Goal: Task Accomplishment & Management: Use online tool/utility

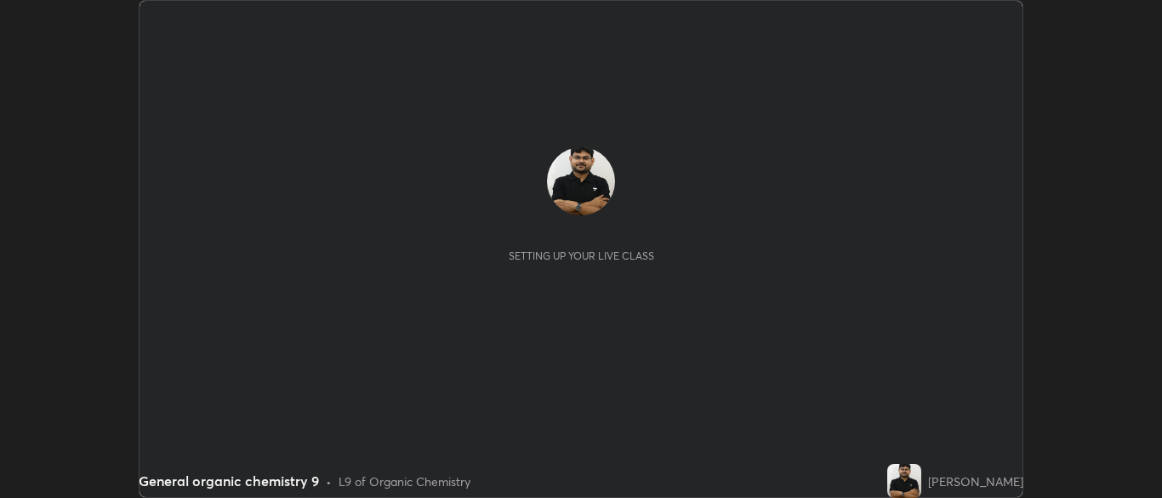
scroll to position [498, 1162]
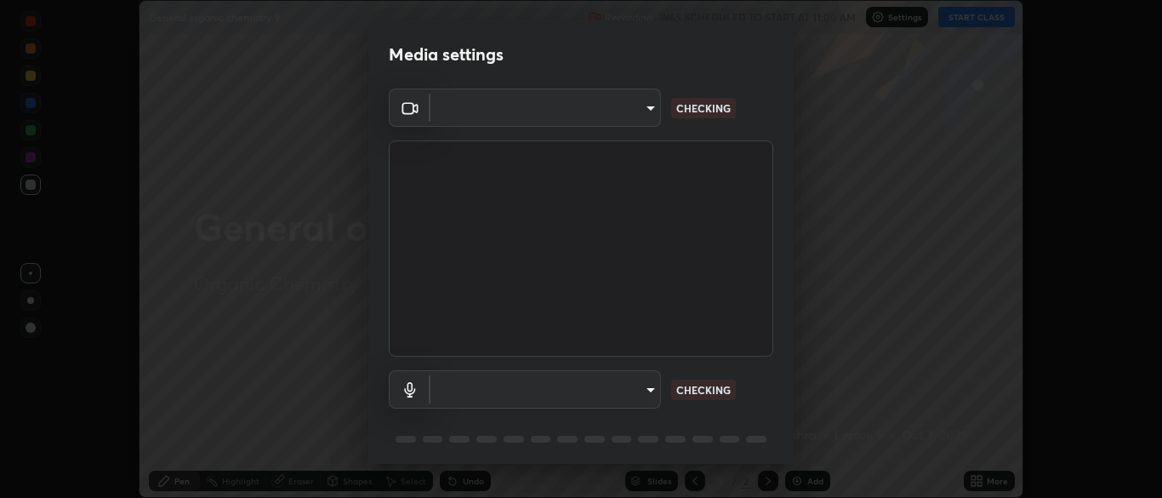
type input "34e31713075c762eaf549acf7f79ea8c82e7b285c8b1d47eb74ddb9ef0427e79"
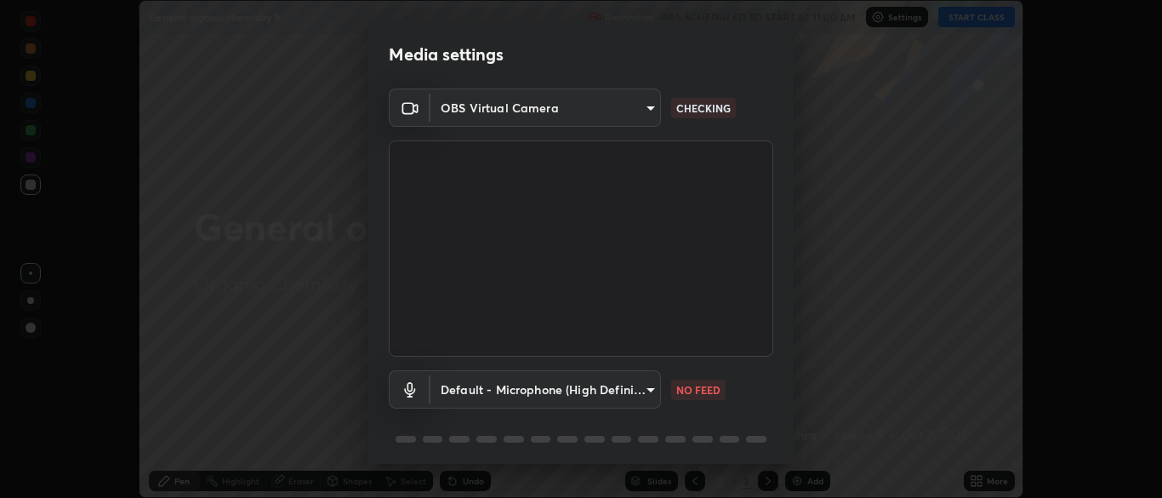
click at [558, 380] on body "Erase all General organic chemistry 9 Recording WAS SCHEDULED TO START AT 11:00…" at bounding box center [581, 249] width 1162 height 498
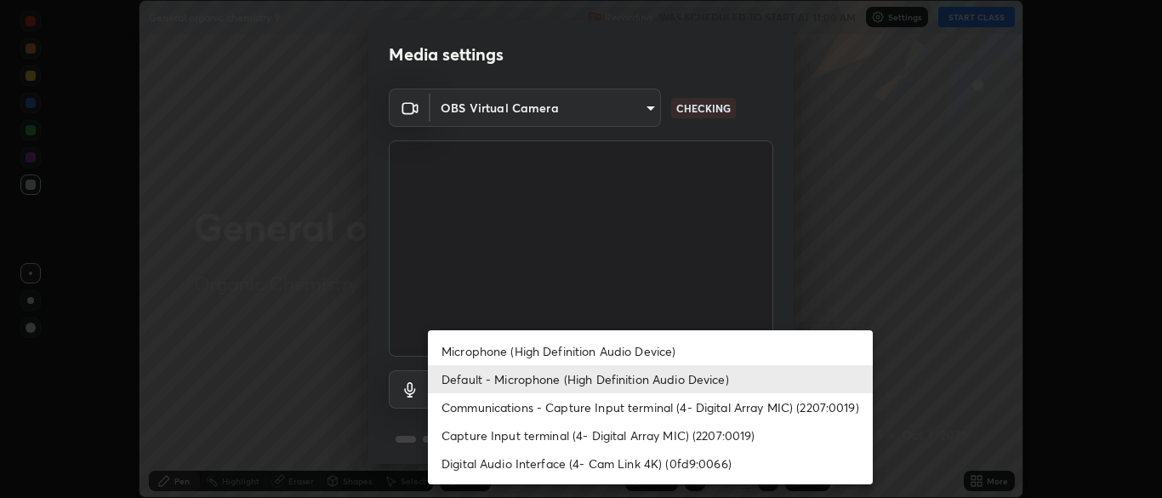
click at [460, 437] on li "Capture Input terminal (4- Digital Array MIC) (2207:0019)" at bounding box center [650, 435] width 445 height 28
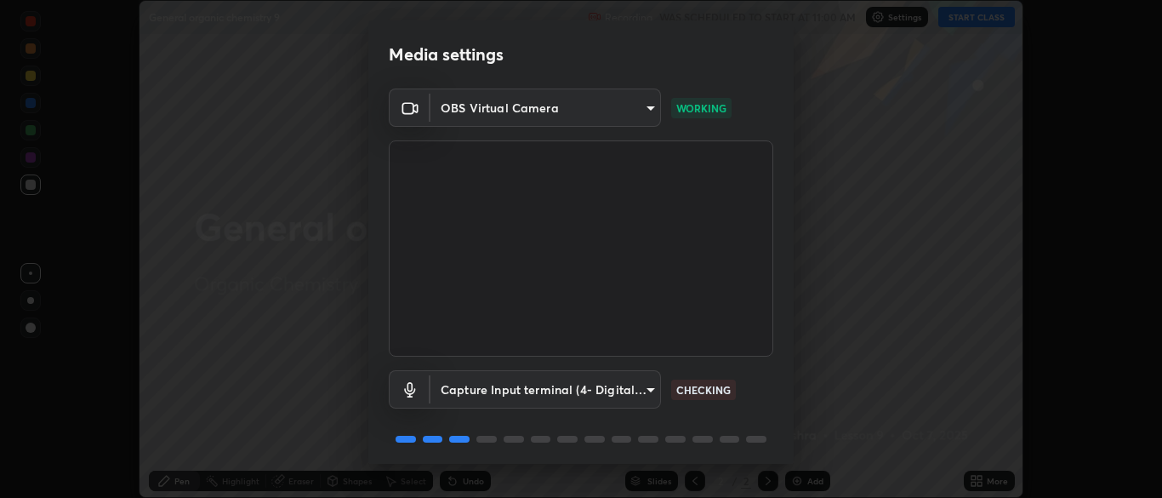
click at [459, 400] on body "Erase all General organic chemistry 9 Recording WAS SCHEDULED TO START AT 11:00…" at bounding box center [581, 249] width 1162 height 498
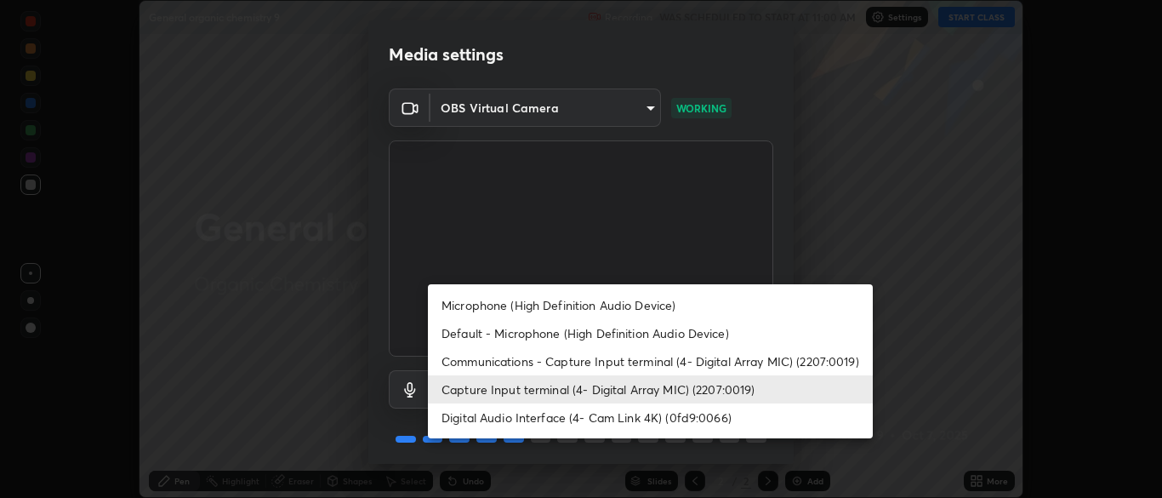
click at [470, 307] on li "Microphone (High Definition Audio Device)" at bounding box center [650, 305] width 445 height 28
type input "a51cd70dd5b072eb16381c70b122b1b6146e2395c754708df2d878bacbfa8082"
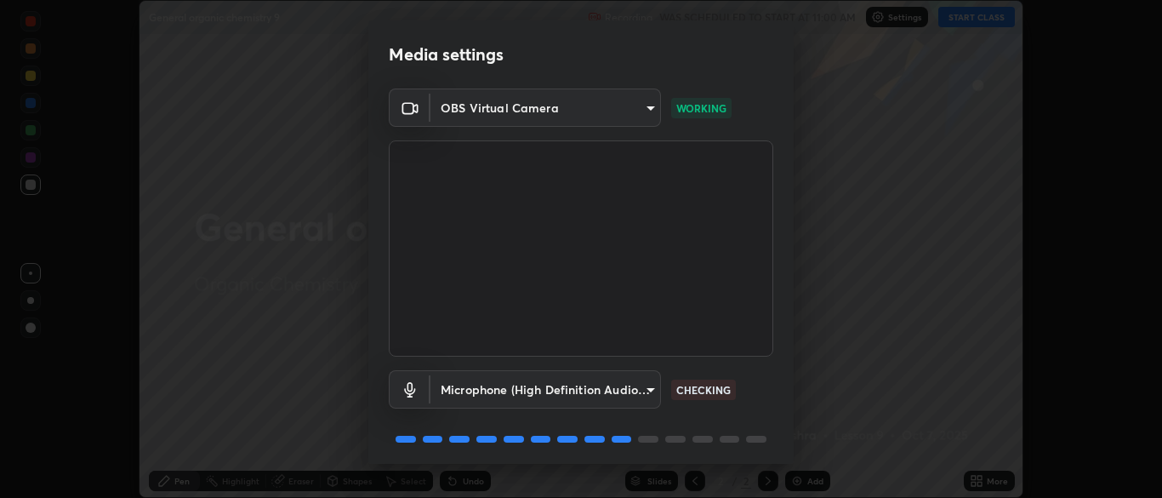
scroll to position [60, 0]
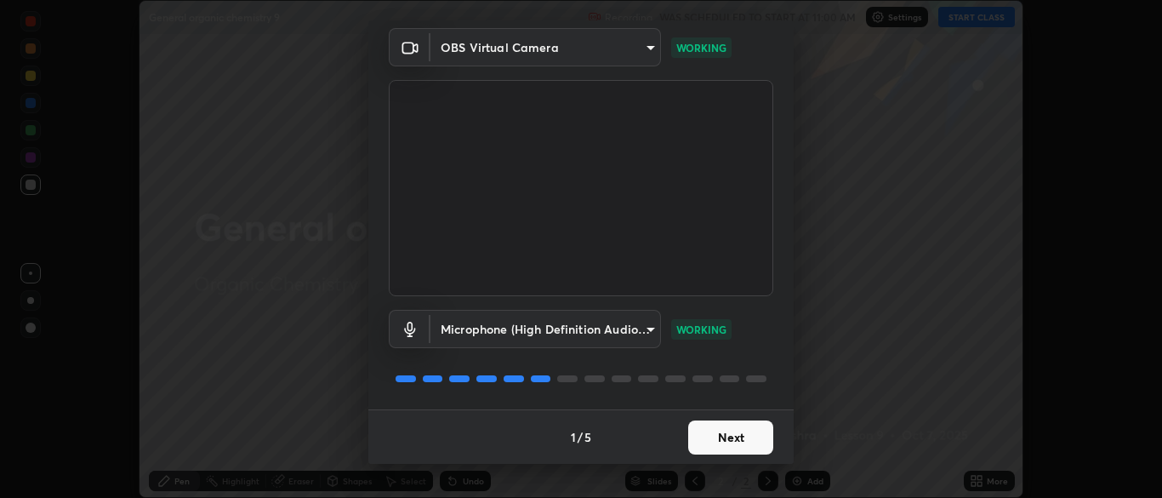
click at [721, 450] on button "Next" at bounding box center [730, 437] width 85 height 34
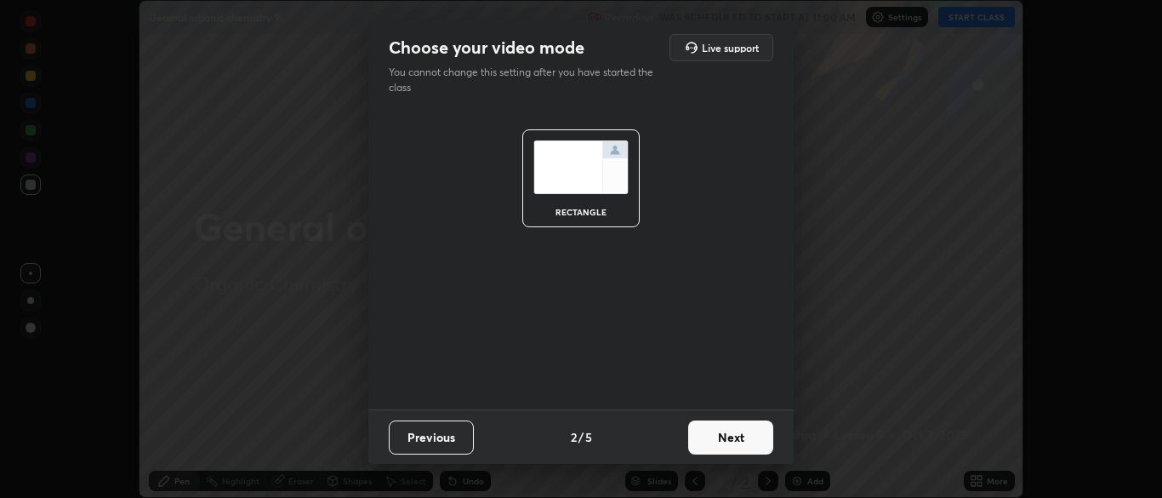
scroll to position [0, 0]
click at [732, 450] on button "Next" at bounding box center [730, 437] width 85 height 34
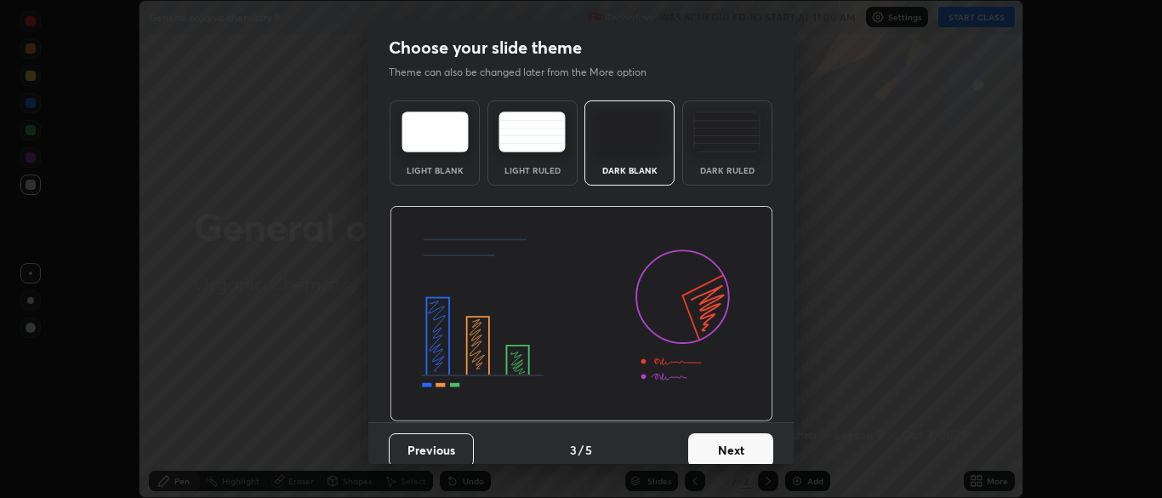
click at [752, 458] on button "Next" at bounding box center [730, 450] width 85 height 34
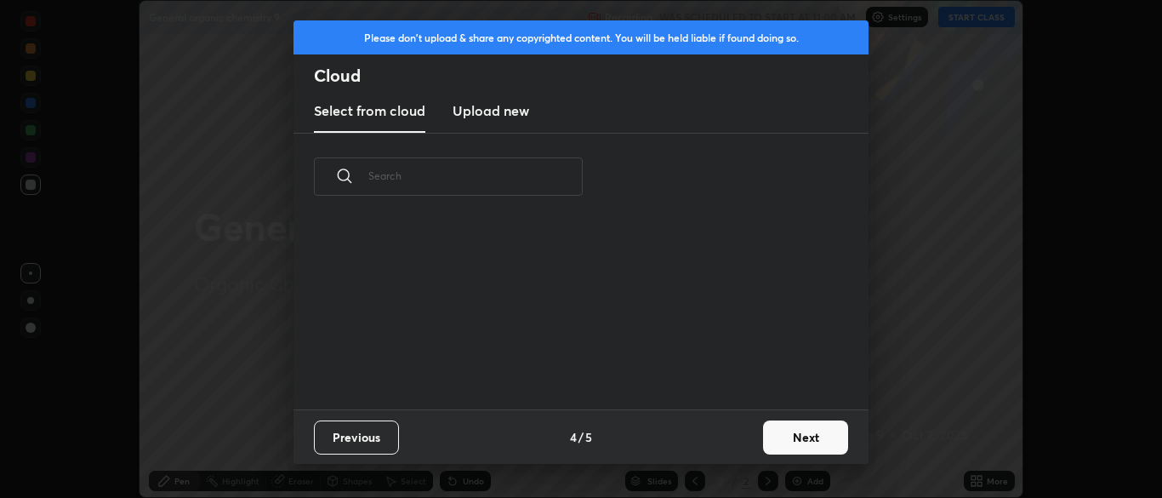
click at [770, 442] on button "Next" at bounding box center [805, 437] width 85 height 34
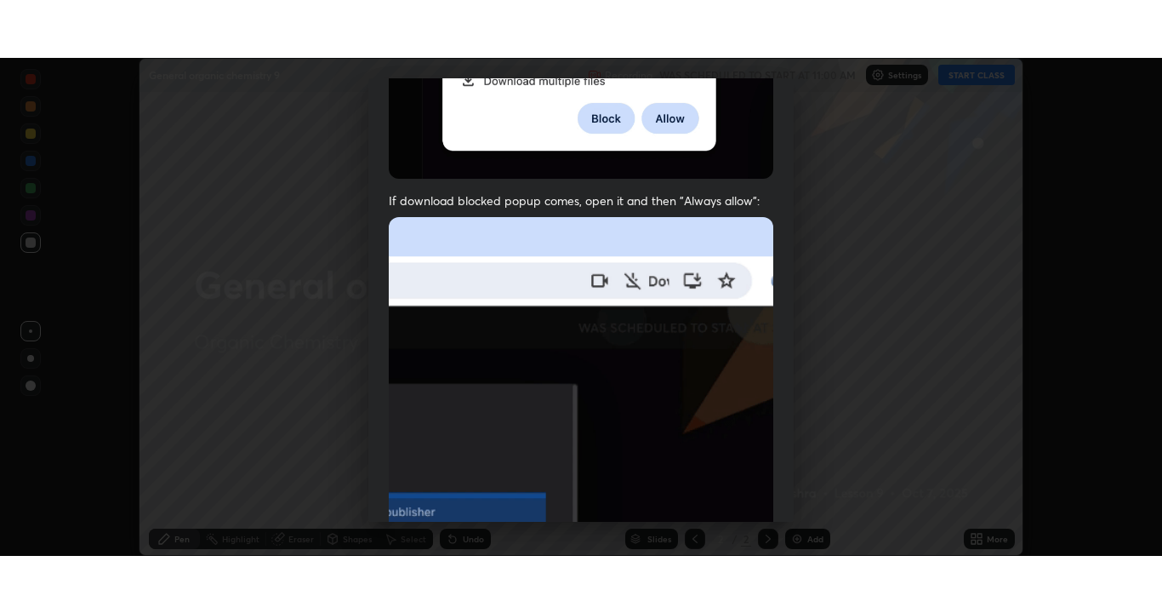
scroll to position [408, 0]
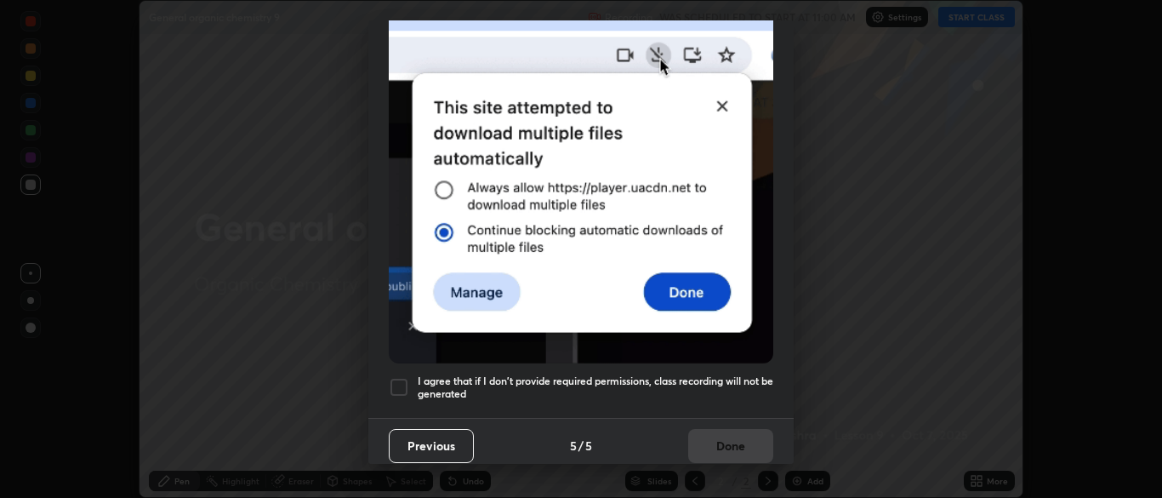
click at [720, 379] on h5 "I agree that if I don't provide required permissions, class recording will not …" at bounding box center [596, 387] width 356 height 26
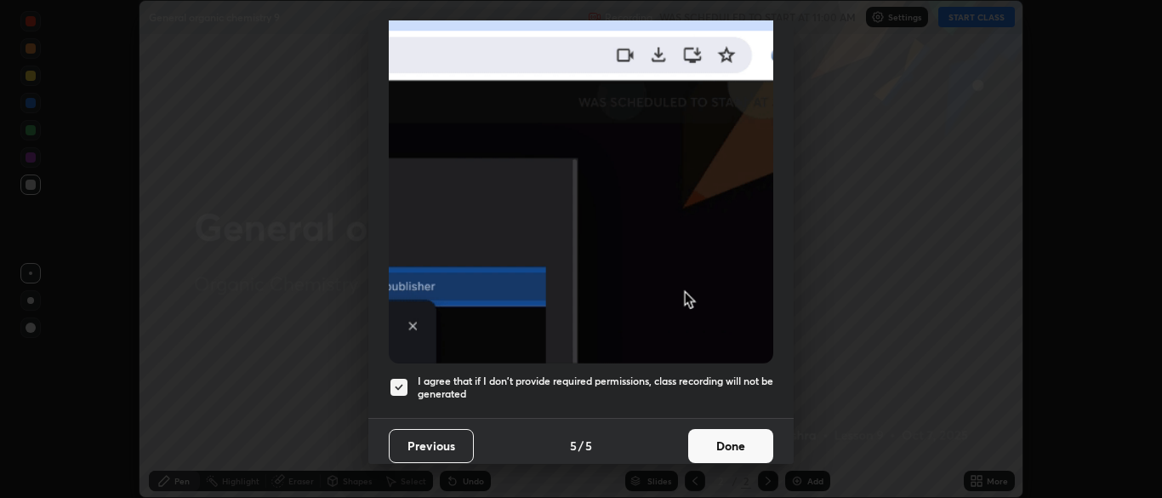
click at [733, 452] on button "Done" at bounding box center [730, 446] width 85 height 34
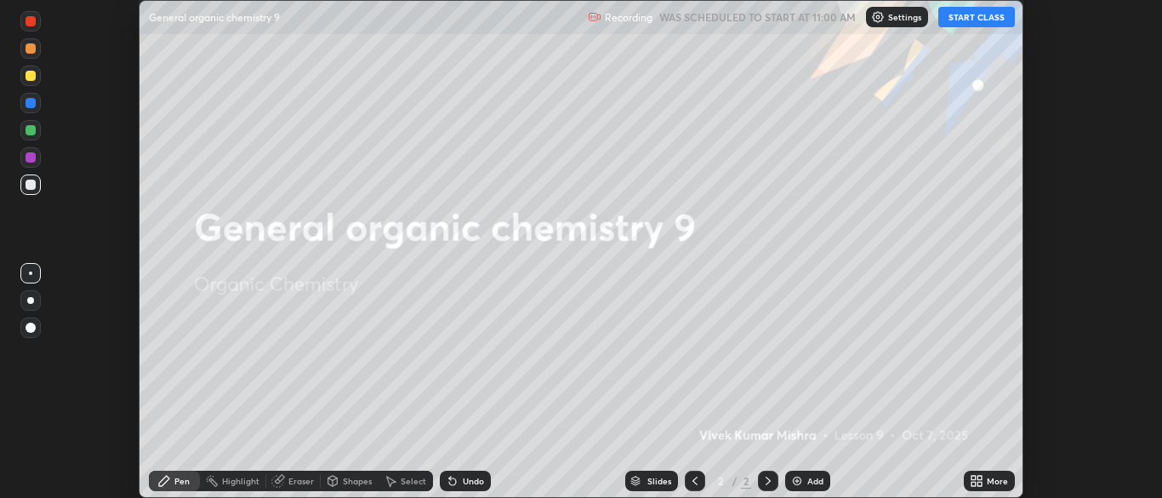
click at [978, 19] on button "START CLASS" at bounding box center [976, 17] width 77 height 20
click at [995, 490] on div "More" at bounding box center [989, 480] width 51 height 20
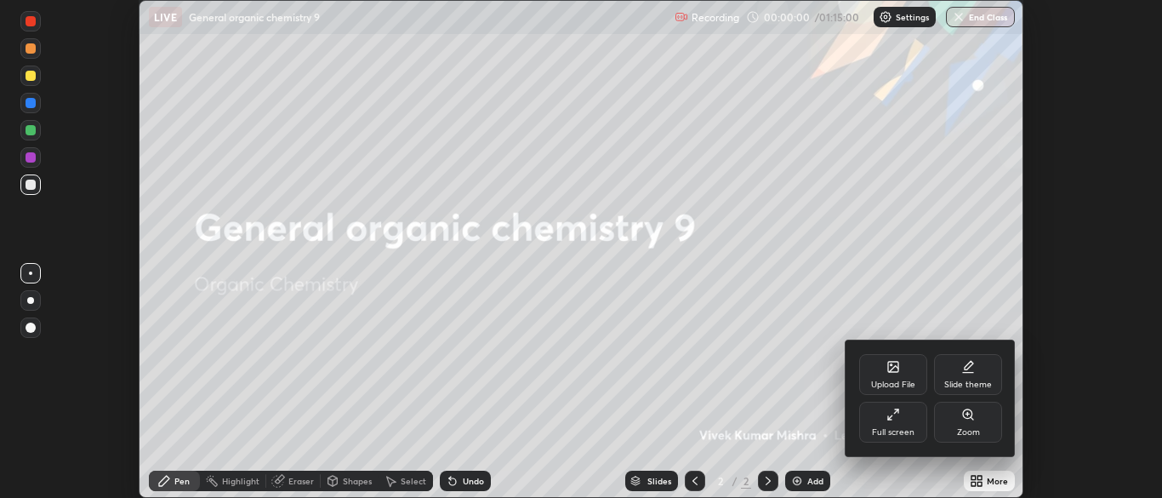
click at [902, 435] on div "Full screen" at bounding box center [893, 432] width 43 height 9
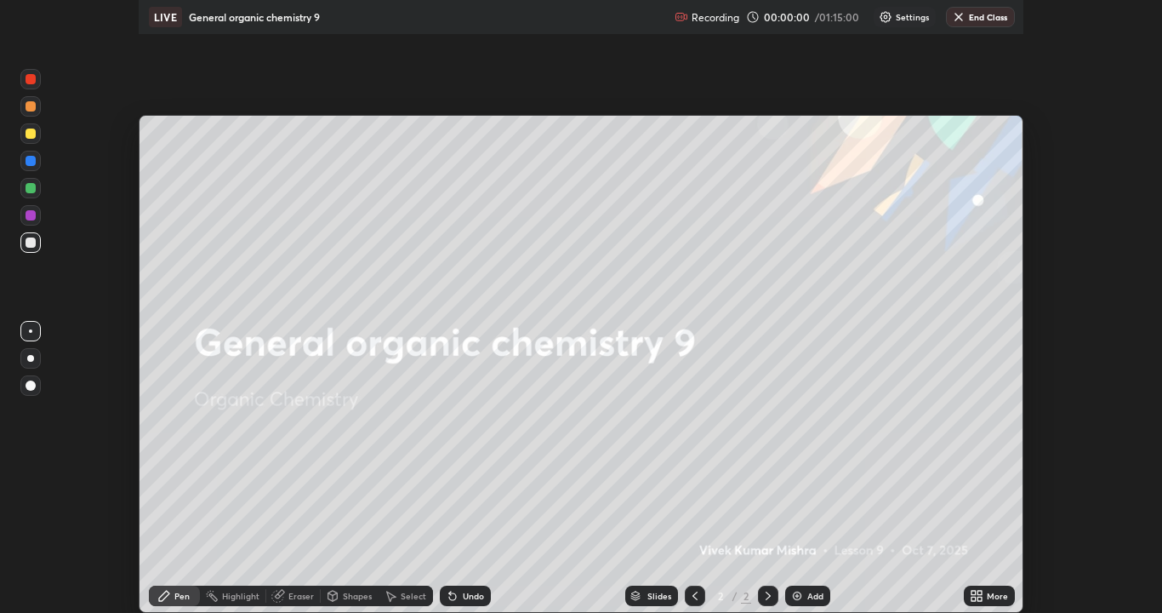
scroll to position [613, 1162]
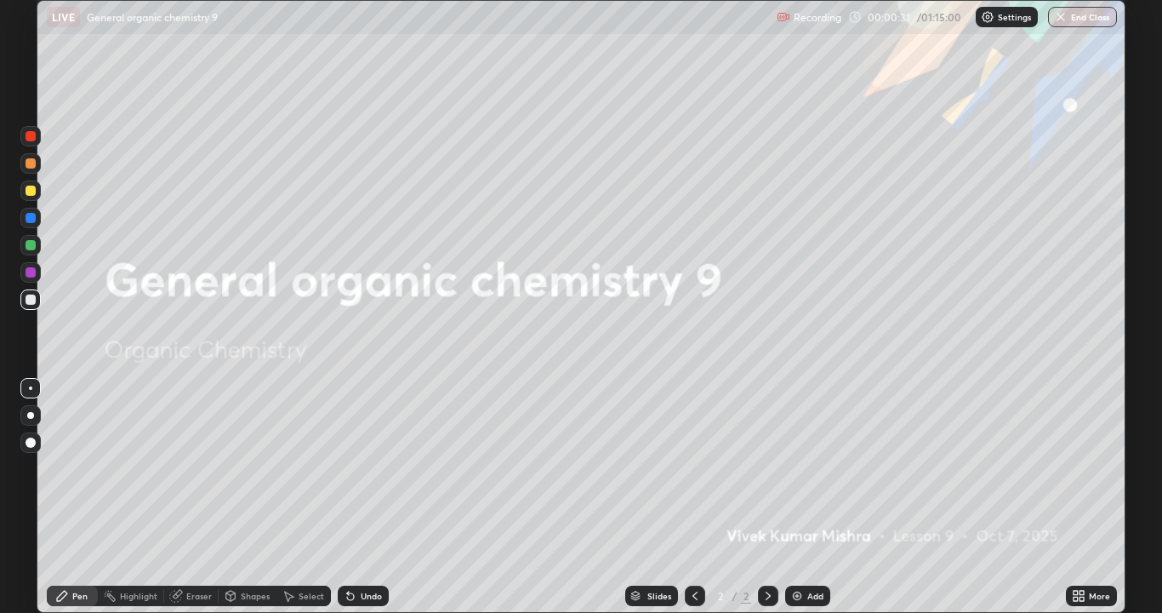
click at [1092, 497] on div "More" at bounding box center [1099, 595] width 21 height 9
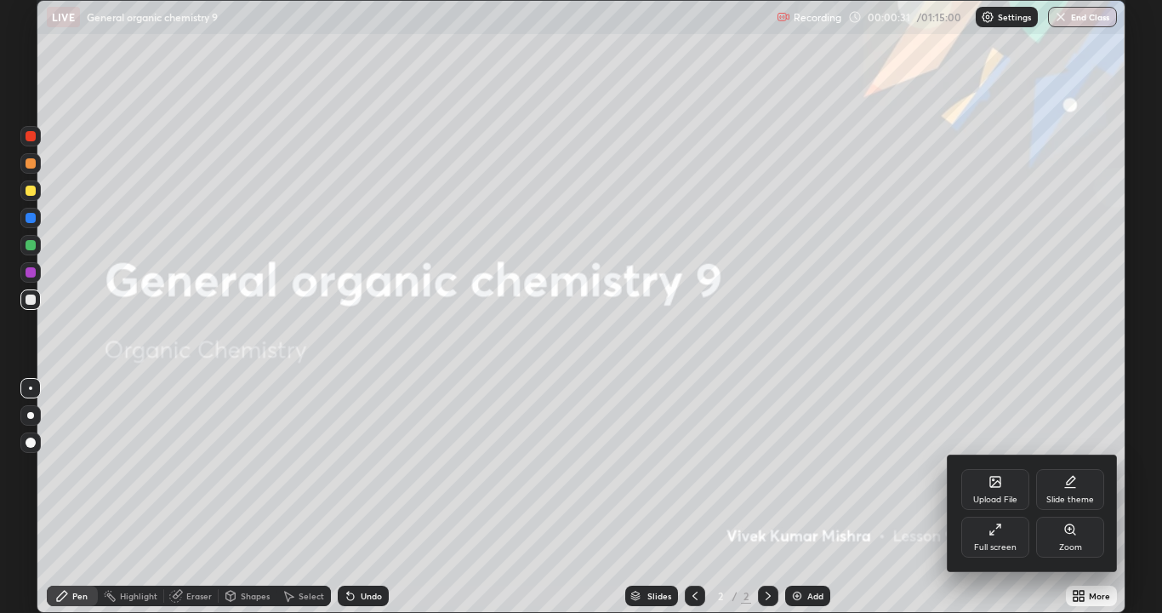
click at [1094, 482] on div "Slide theme" at bounding box center [1070, 489] width 68 height 41
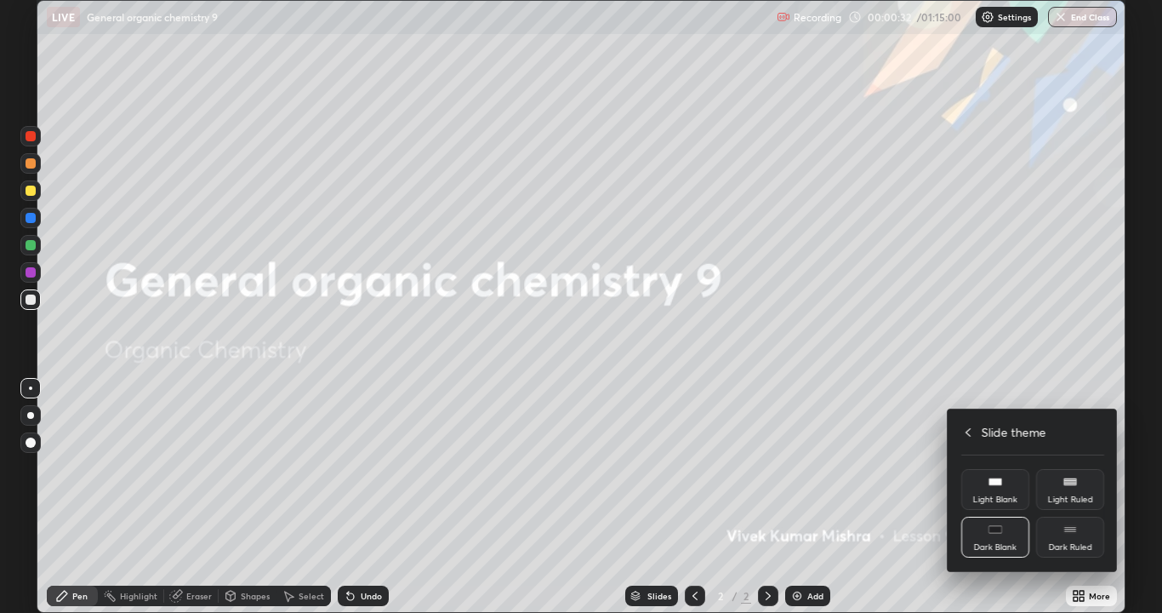
click at [1086, 497] on div "Dark Ruled" at bounding box center [1070, 536] width 68 height 41
click at [968, 431] on icon at bounding box center [968, 432] width 14 height 14
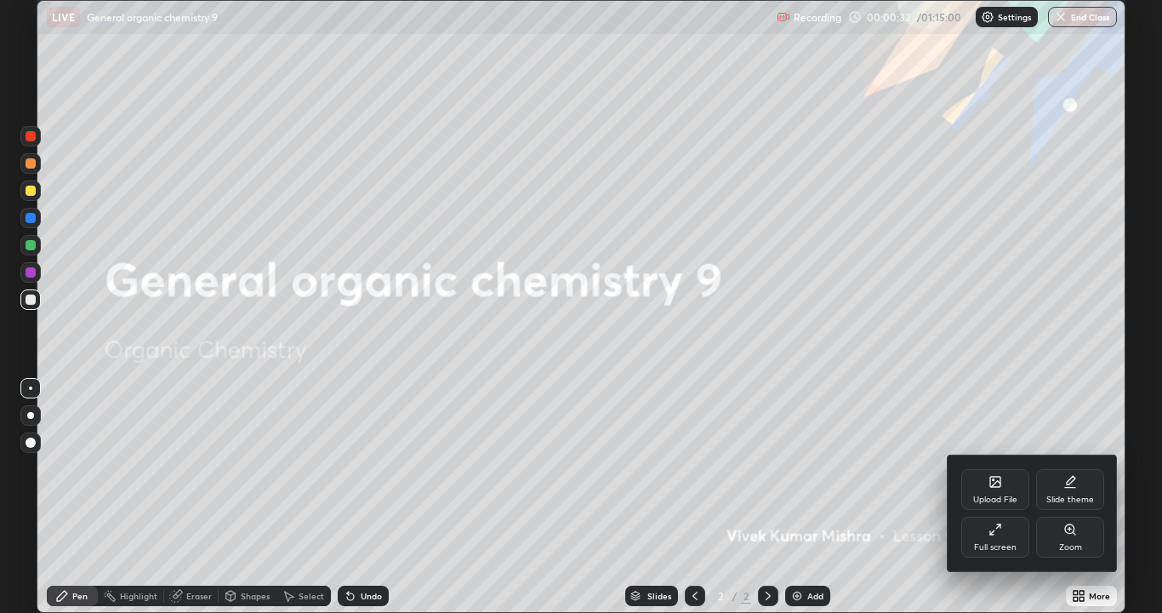
click at [855, 497] on div at bounding box center [581, 306] width 1162 height 613
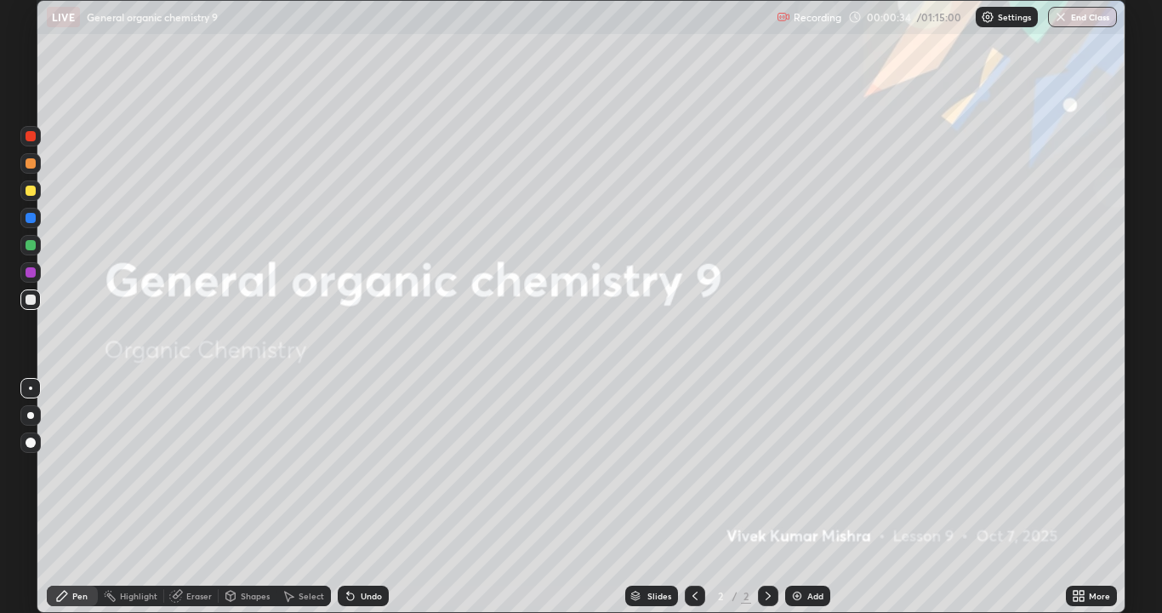
click at [805, 497] on div "Add" at bounding box center [807, 595] width 45 height 20
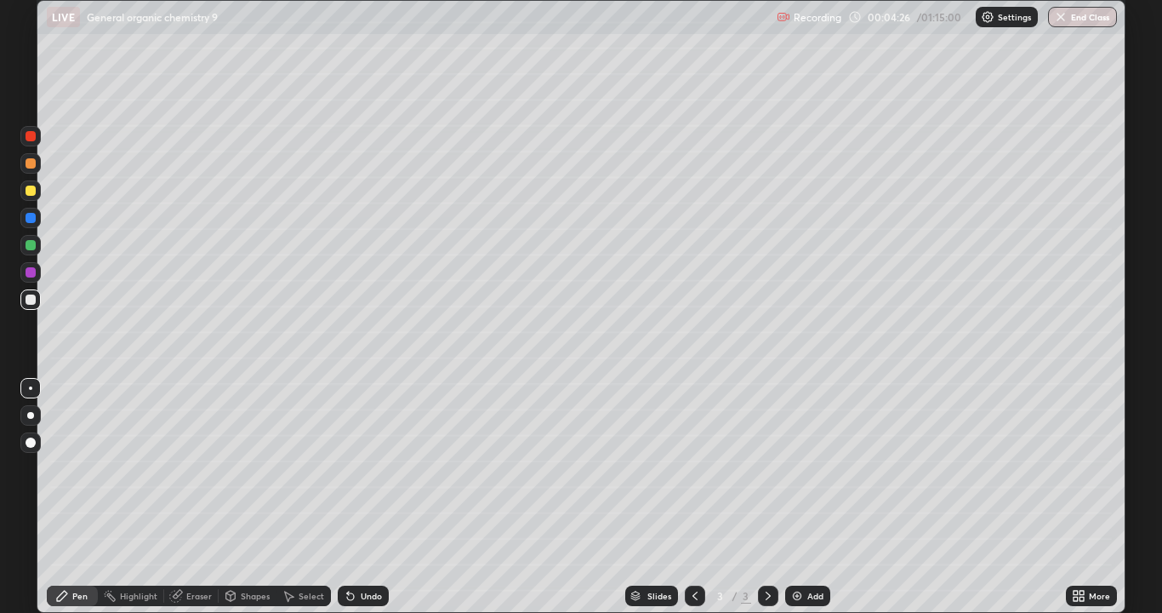
click at [310, 497] on div "Select" at bounding box center [303, 595] width 54 height 20
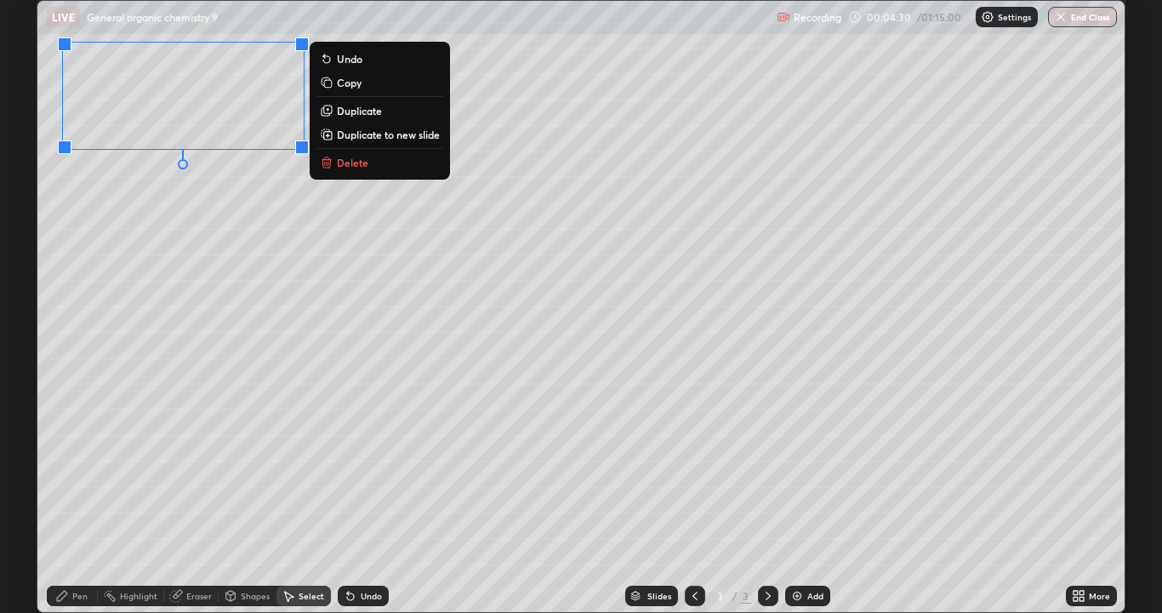
click at [65, 497] on icon at bounding box center [62, 596] width 14 height 14
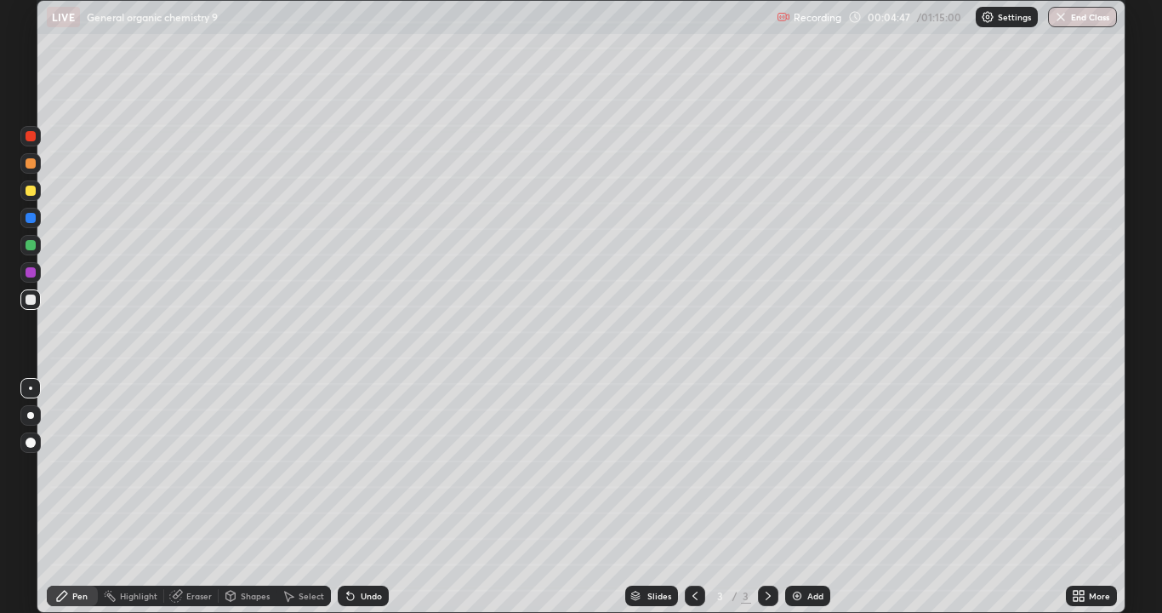
click at [31, 299] on div at bounding box center [31, 299] width 10 height 10
click at [369, 497] on div "Undo" at bounding box center [371, 595] width 21 height 9
click at [365, 497] on div "Undo" at bounding box center [363, 595] width 51 height 20
click at [26, 247] on div at bounding box center [31, 245] width 10 height 10
click at [687, 497] on div at bounding box center [695, 595] width 20 height 20
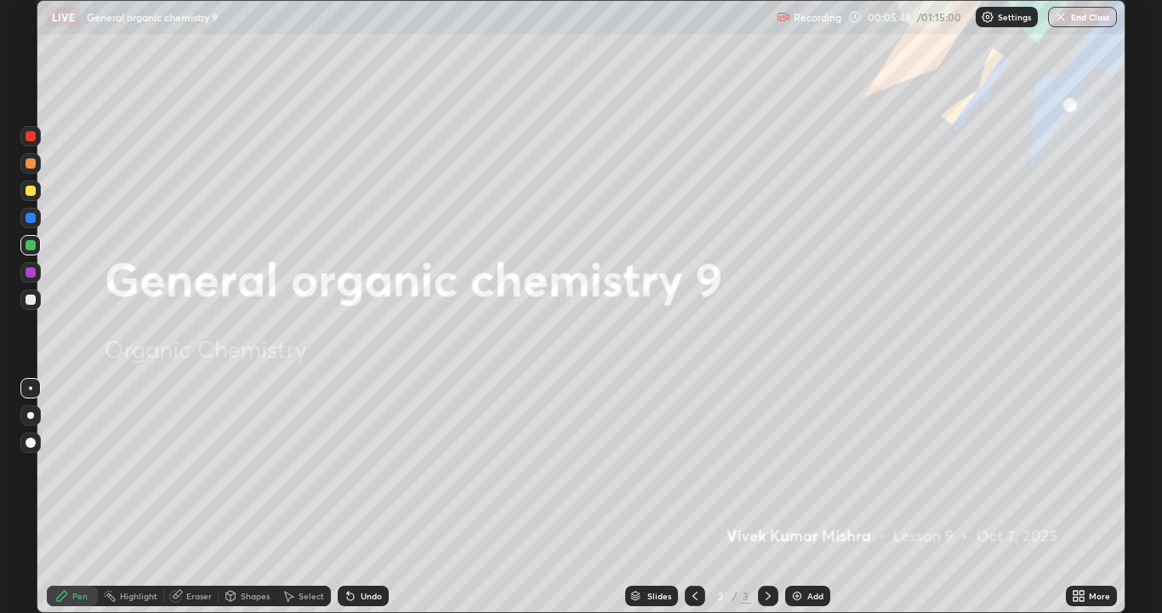
click at [767, 497] on icon at bounding box center [768, 596] width 14 height 14
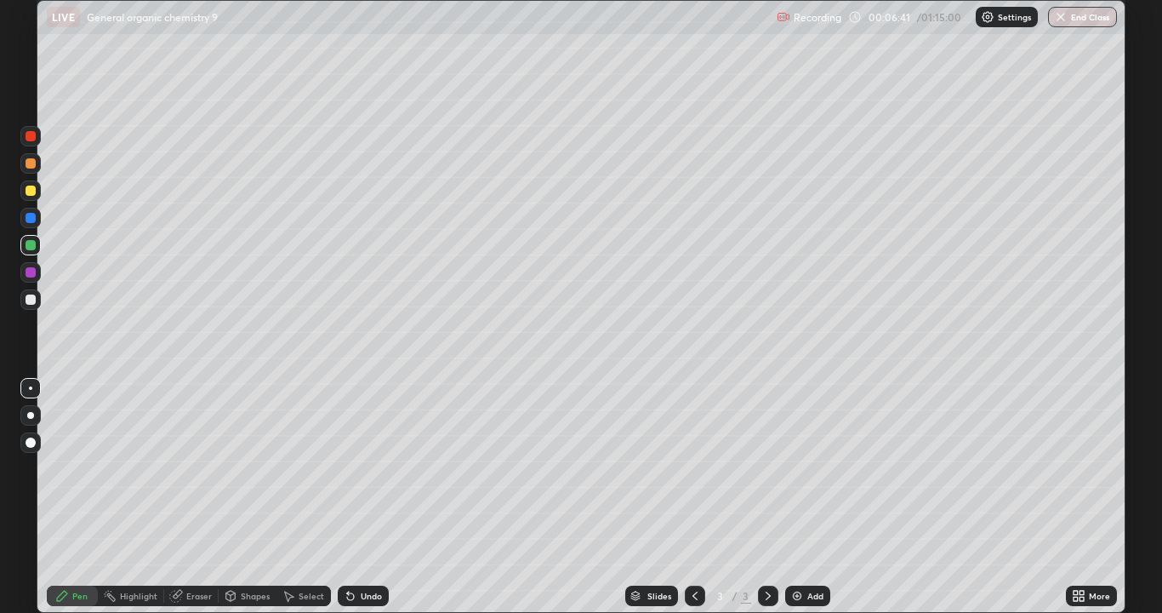
click at [30, 270] on div at bounding box center [31, 272] width 10 height 10
click at [26, 162] on div at bounding box center [31, 163] width 10 height 10
click at [362, 497] on div "Undo" at bounding box center [371, 595] width 21 height 9
click at [361, 497] on div "Undo" at bounding box center [371, 595] width 21 height 9
click at [303, 497] on div "Select" at bounding box center [303, 595] width 54 height 20
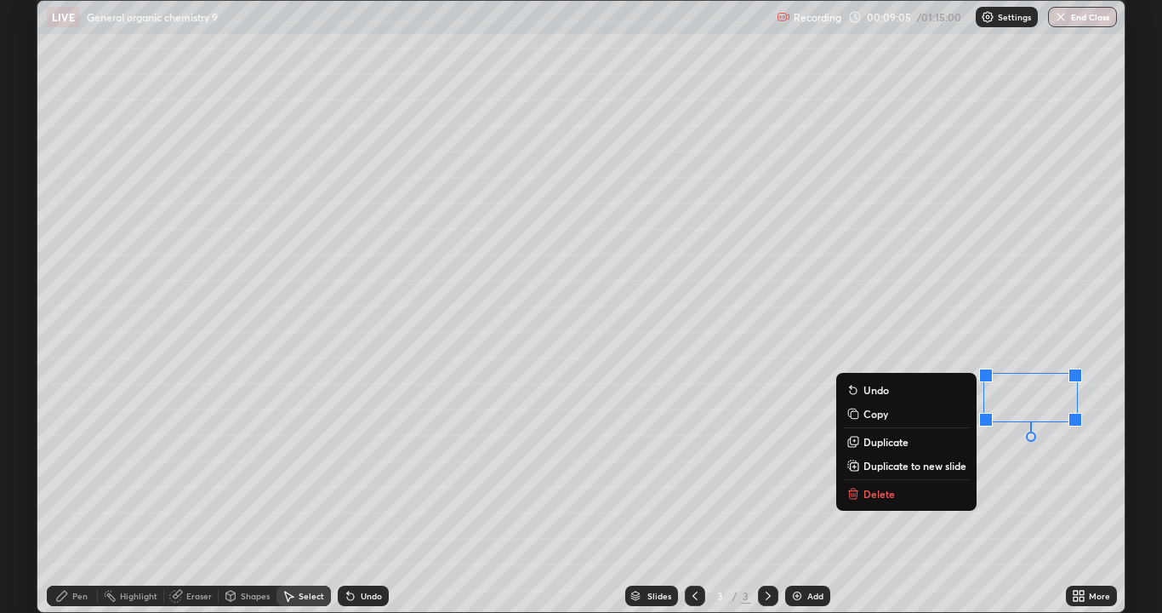
click at [65, 497] on icon at bounding box center [62, 595] width 10 height 10
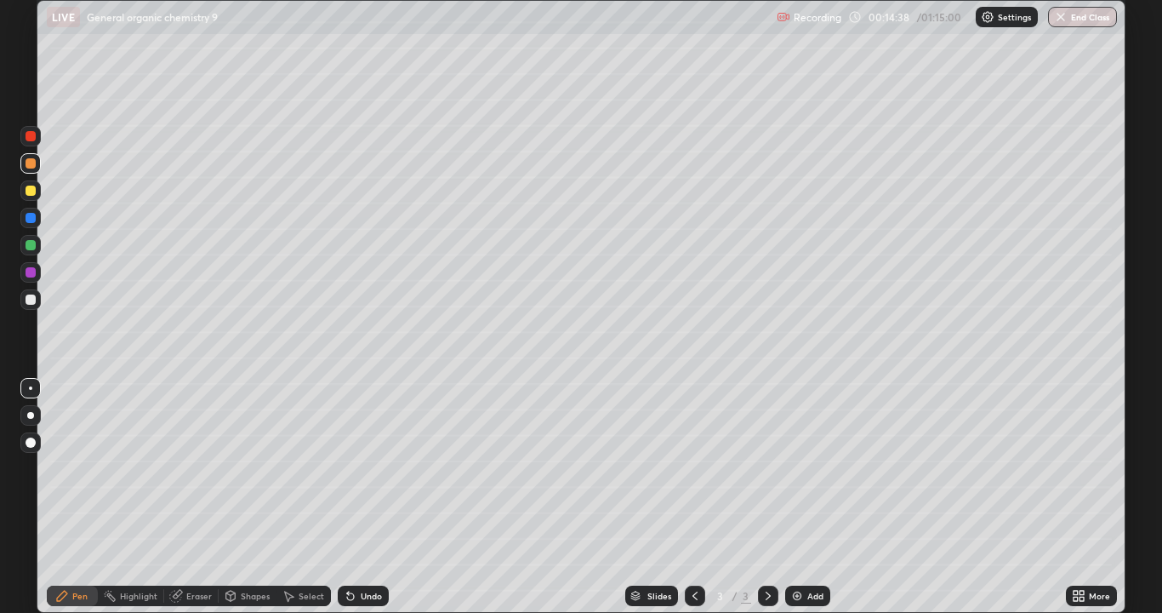
click at [312, 497] on div "Select" at bounding box center [312, 595] width 26 height 9
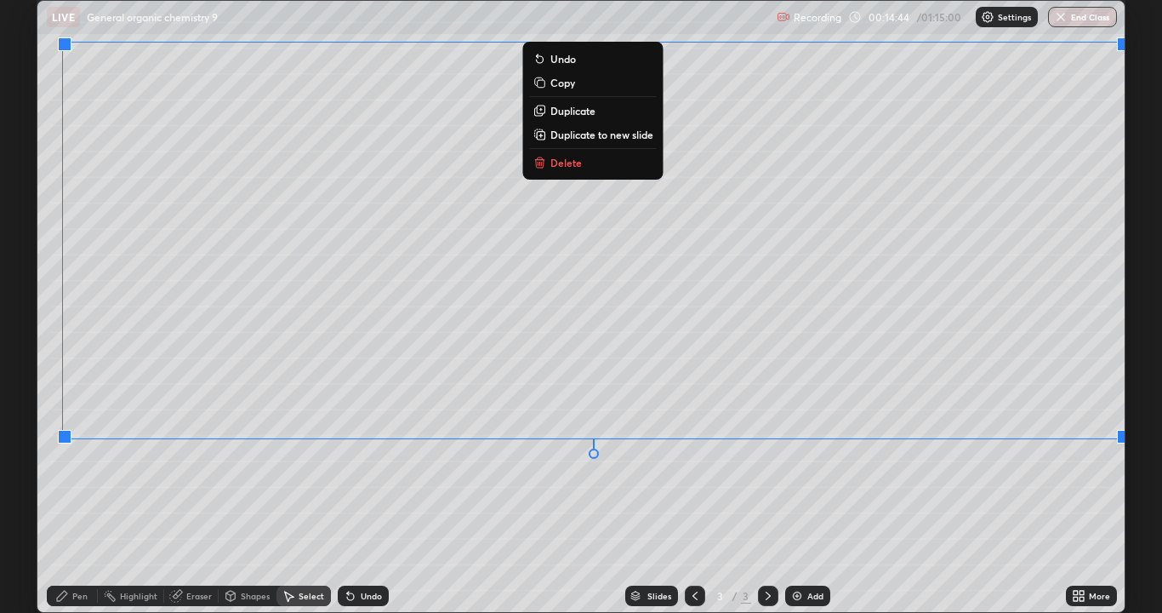
click at [1052, 497] on div "0 ° Undo Copy Duplicate Duplicate to new slide Delete" at bounding box center [580, 306] width 1087 height 611
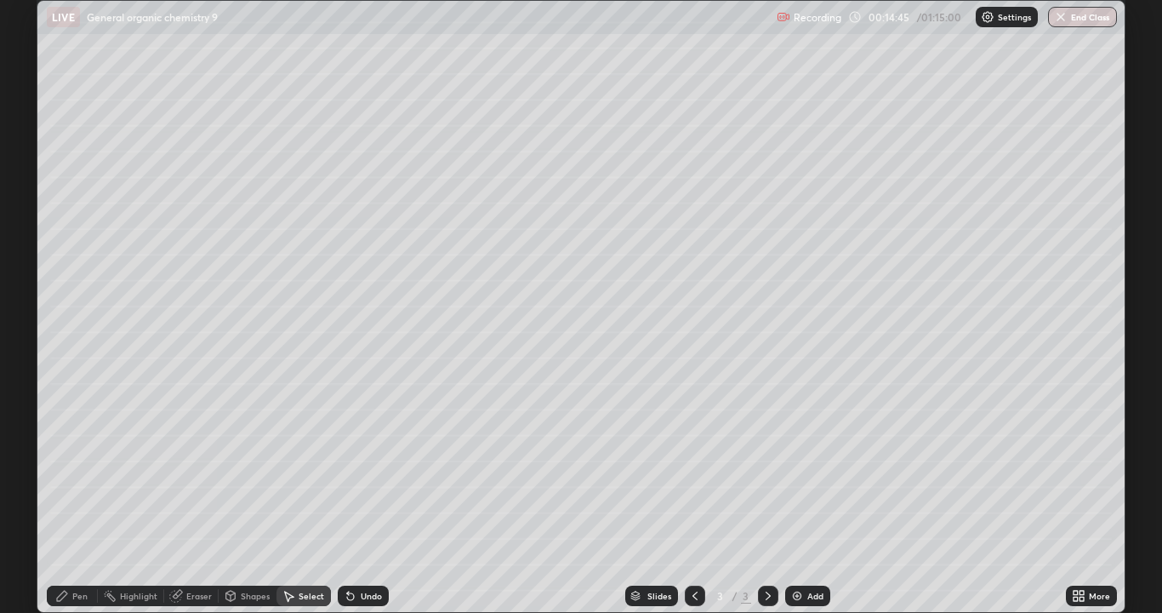
click at [80, 497] on div "Pen" at bounding box center [79, 595] width 15 height 9
click at [1129, 442] on div "Setting up your live class" at bounding box center [581, 306] width 1162 height 613
click at [816, 497] on div "Add" at bounding box center [815, 595] width 16 height 9
click at [31, 242] on div at bounding box center [31, 245] width 10 height 10
click at [29, 163] on div at bounding box center [31, 163] width 10 height 10
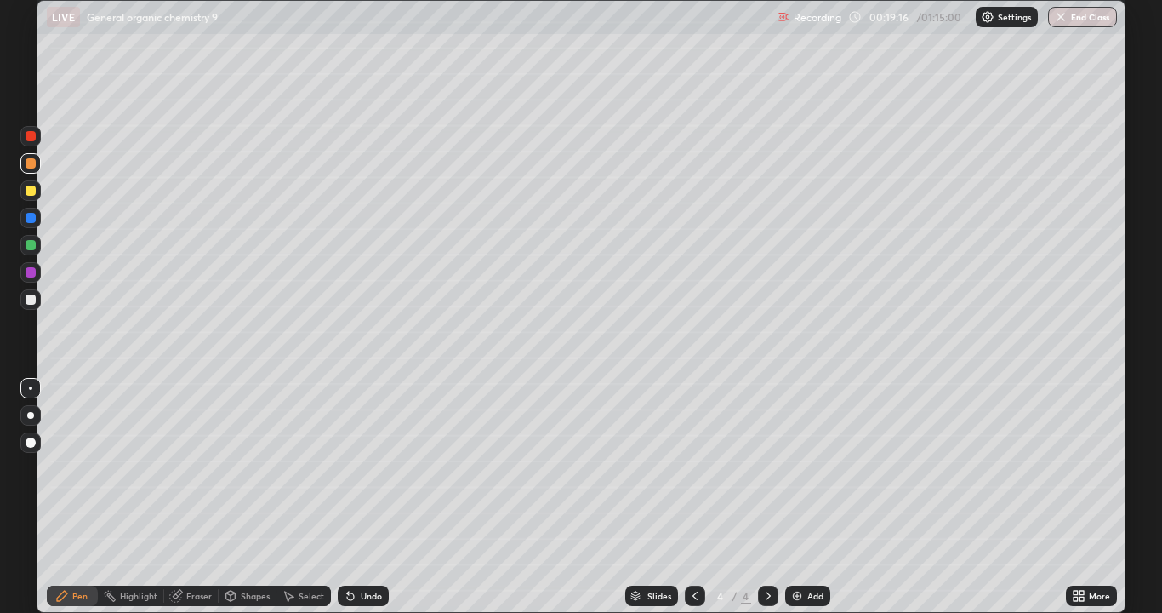
click at [362, 497] on div "Undo" at bounding box center [371, 595] width 21 height 9
click at [363, 497] on div "Undo" at bounding box center [371, 595] width 21 height 9
click at [31, 299] on div at bounding box center [31, 299] width 10 height 10
click at [35, 299] on div at bounding box center [31, 299] width 10 height 10
click at [693, 497] on icon at bounding box center [695, 596] width 14 height 14
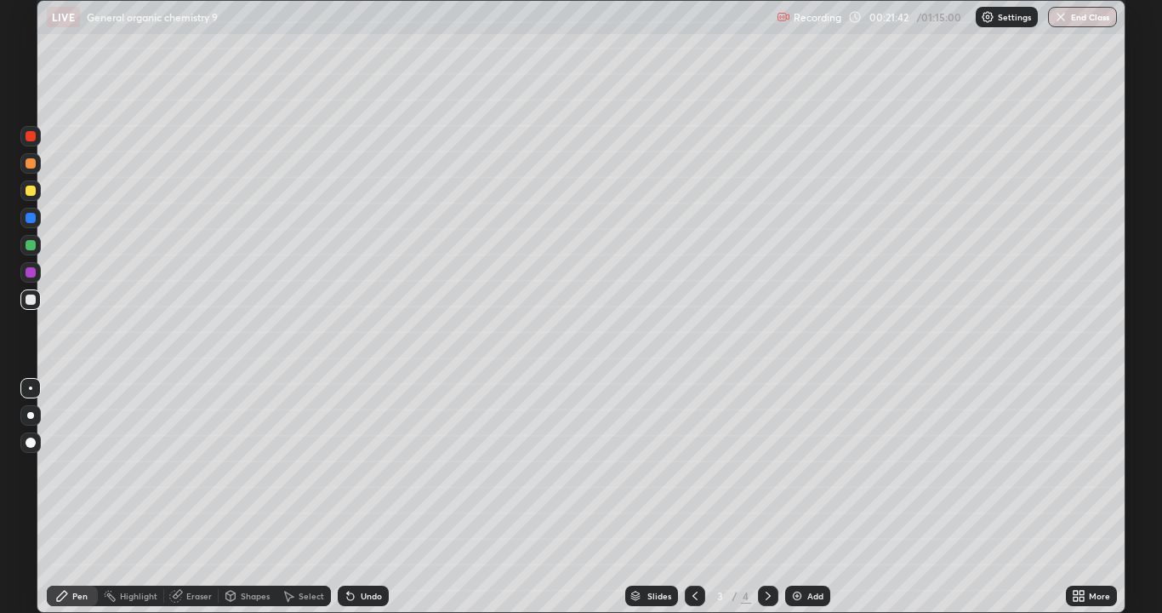
click at [767, 497] on icon at bounding box center [768, 596] width 14 height 14
click at [295, 497] on div "Select" at bounding box center [303, 595] width 54 height 20
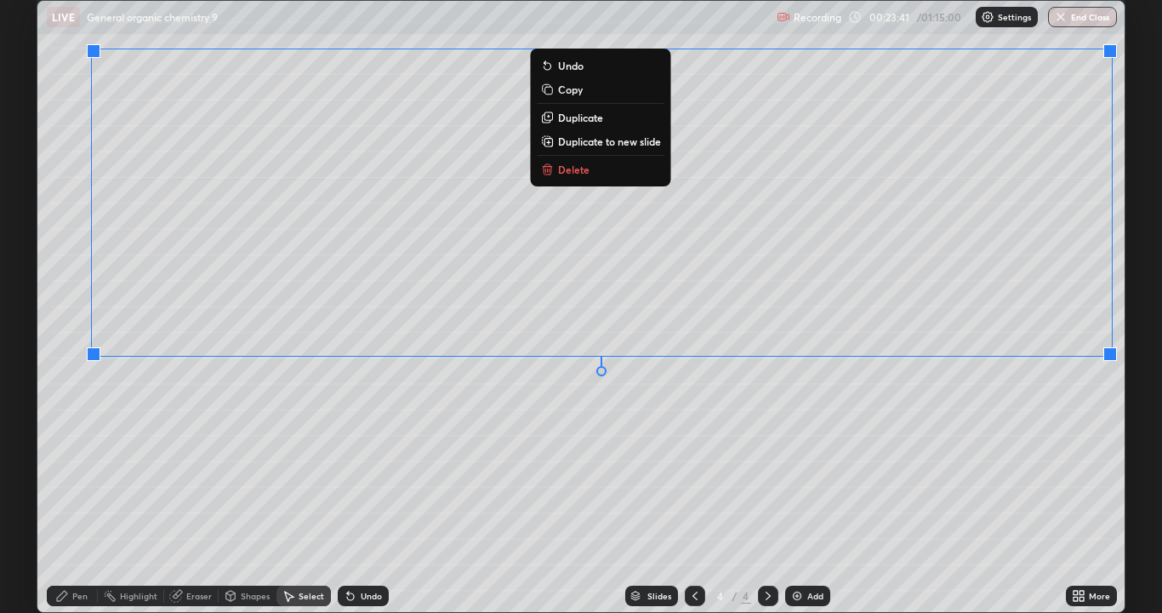
click at [1069, 452] on div "0 ° Undo Copy Duplicate Duplicate to new slide Delete" at bounding box center [580, 306] width 1087 height 611
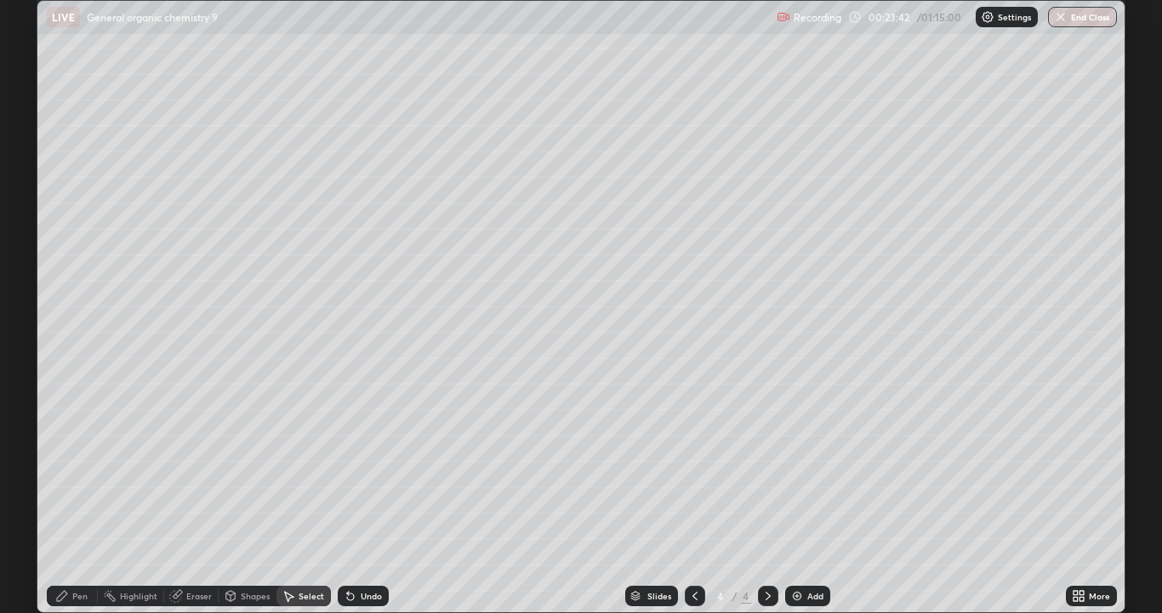
click at [67, 497] on icon at bounding box center [62, 596] width 14 height 14
click at [31, 300] on div at bounding box center [31, 299] width 10 height 10
click at [368, 497] on div "Undo" at bounding box center [371, 595] width 21 height 9
click at [369, 497] on div "Undo" at bounding box center [371, 595] width 21 height 9
click at [31, 267] on div at bounding box center [31, 272] width 10 height 10
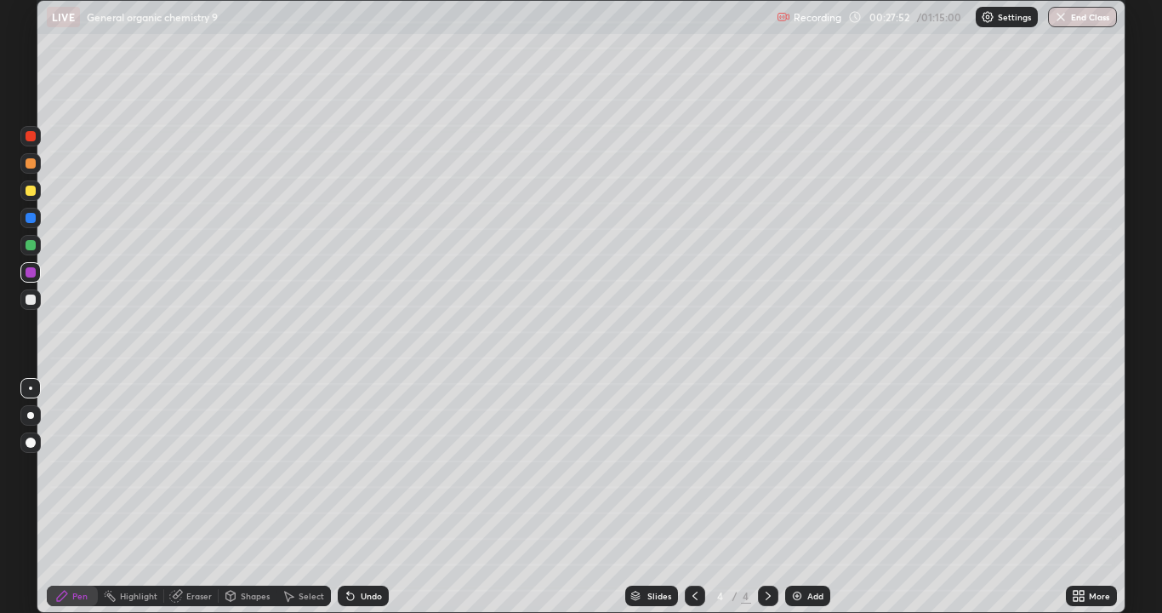
click at [801, 497] on img at bounding box center [797, 596] width 14 height 14
click at [28, 191] on div at bounding box center [31, 190] width 10 height 10
click at [32, 142] on div at bounding box center [30, 136] width 20 height 20
click at [364, 497] on div "Undo" at bounding box center [371, 595] width 21 height 9
click at [361, 497] on div "Undo" at bounding box center [371, 595] width 21 height 9
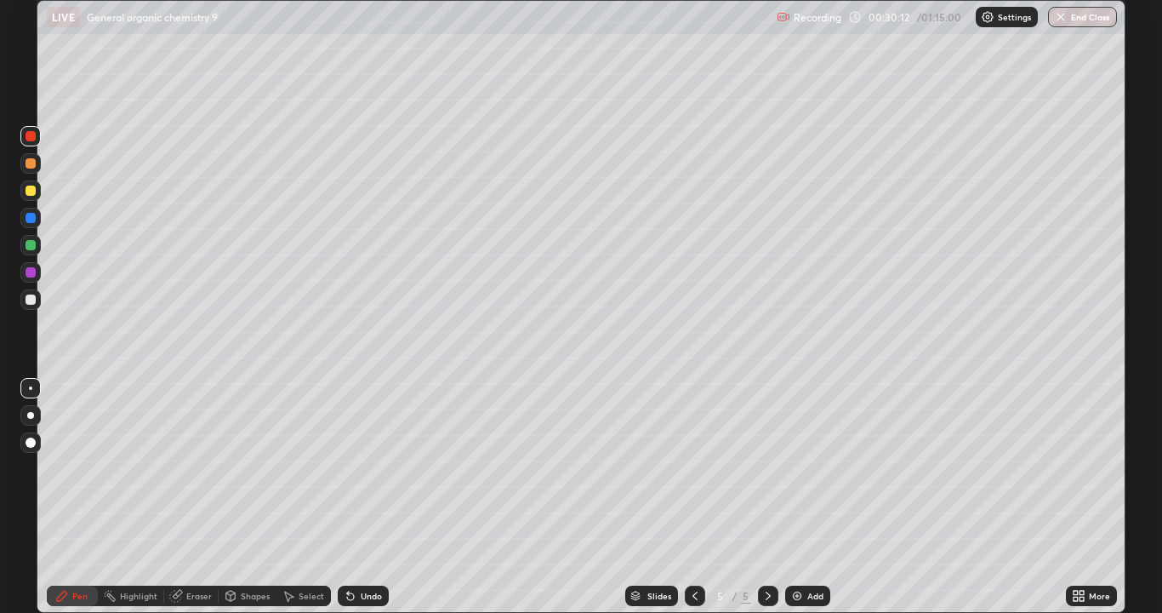
click at [31, 191] on div at bounding box center [31, 190] width 10 height 10
click at [31, 144] on div at bounding box center [30, 136] width 20 height 20
click at [30, 295] on div at bounding box center [31, 299] width 10 height 10
click at [374, 497] on div "Undo" at bounding box center [371, 595] width 21 height 9
click at [29, 248] on div at bounding box center [31, 245] width 10 height 10
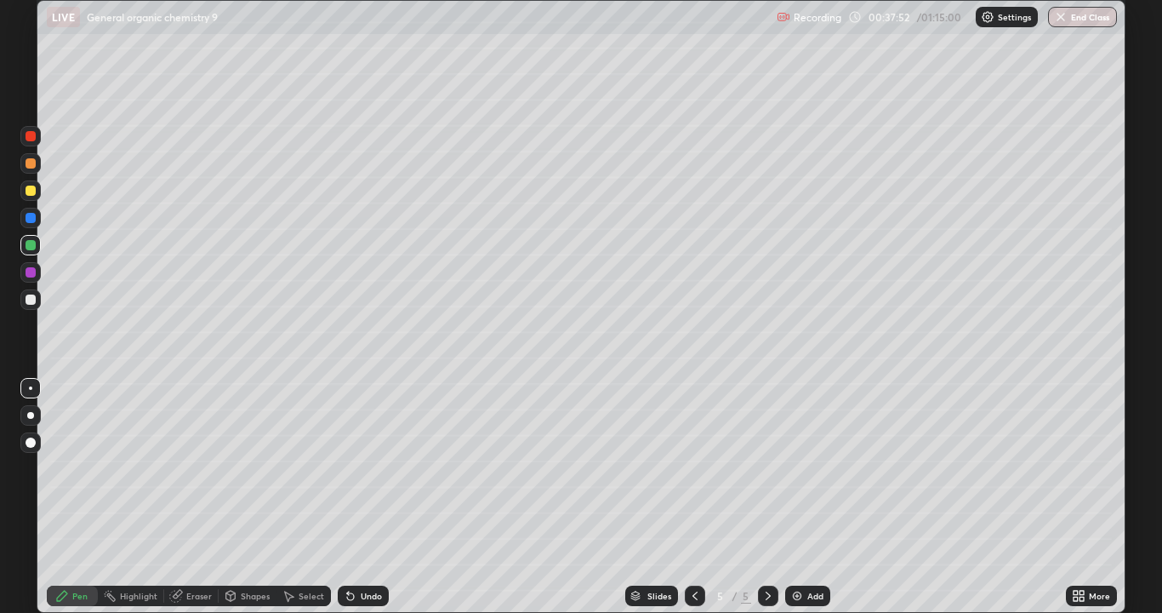
click at [693, 497] on icon at bounding box center [695, 596] width 14 height 14
click at [694, 497] on icon at bounding box center [695, 596] width 14 height 14
click at [766, 497] on icon at bounding box center [768, 596] width 14 height 14
click at [767, 497] on icon at bounding box center [768, 596] width 14 height 14
click at [807, 497] on div "Add" at bounding box center [815, 595] width 16 height 9
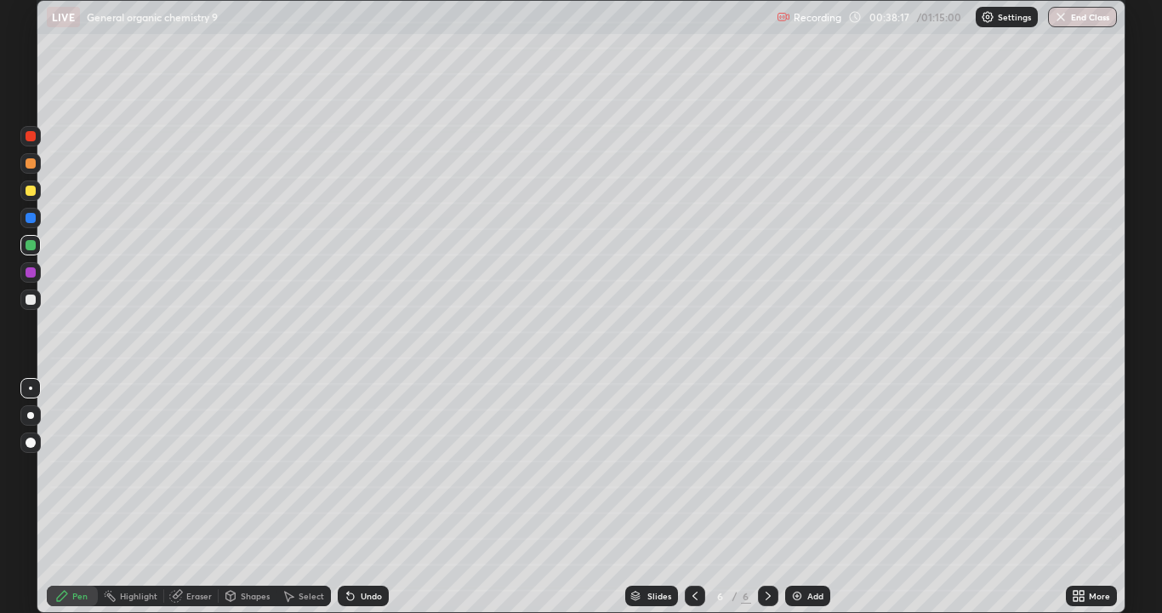
click at [34, 159] on div at bounding box center [31, 163] width 10 height 10
click at [30, 199] on div at bounding box center [30, 190] width 20 height 20
click at [361, 497] on div "Undo" at bounding box center [371, 595] width 21 height 9
click at [804, 497] on div "Add" at bounding box center [807, 595] width 45 height 20
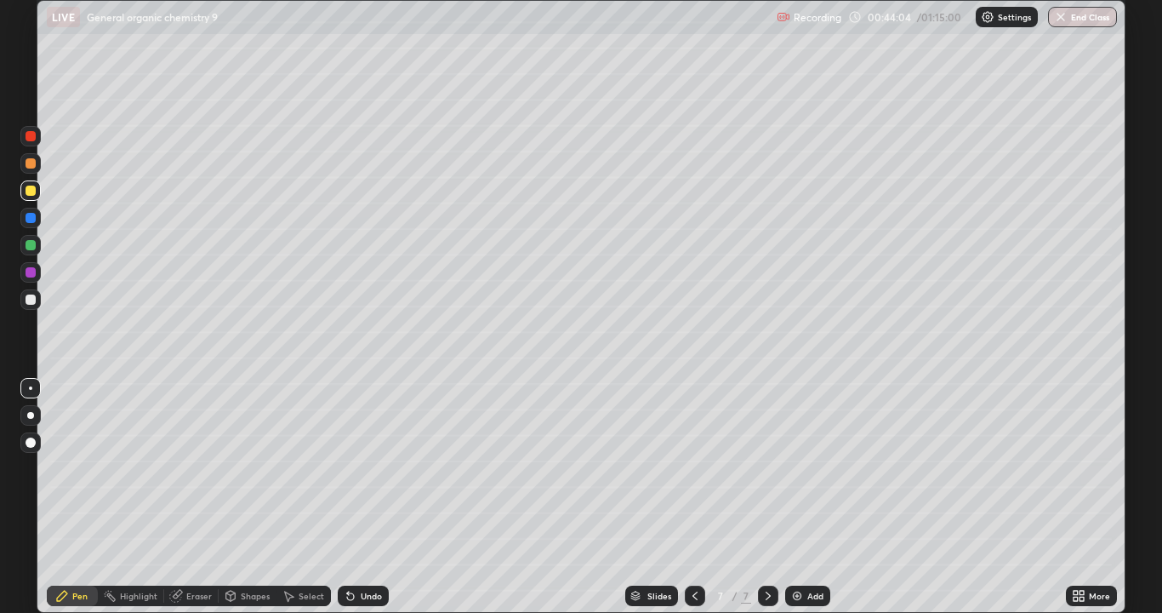
click at [31, 300] on div at bounding box center [31, 299] width 10 height 10
click at [311, 497] on div "Select" at bounding box center [312, 595] width 26 height 9
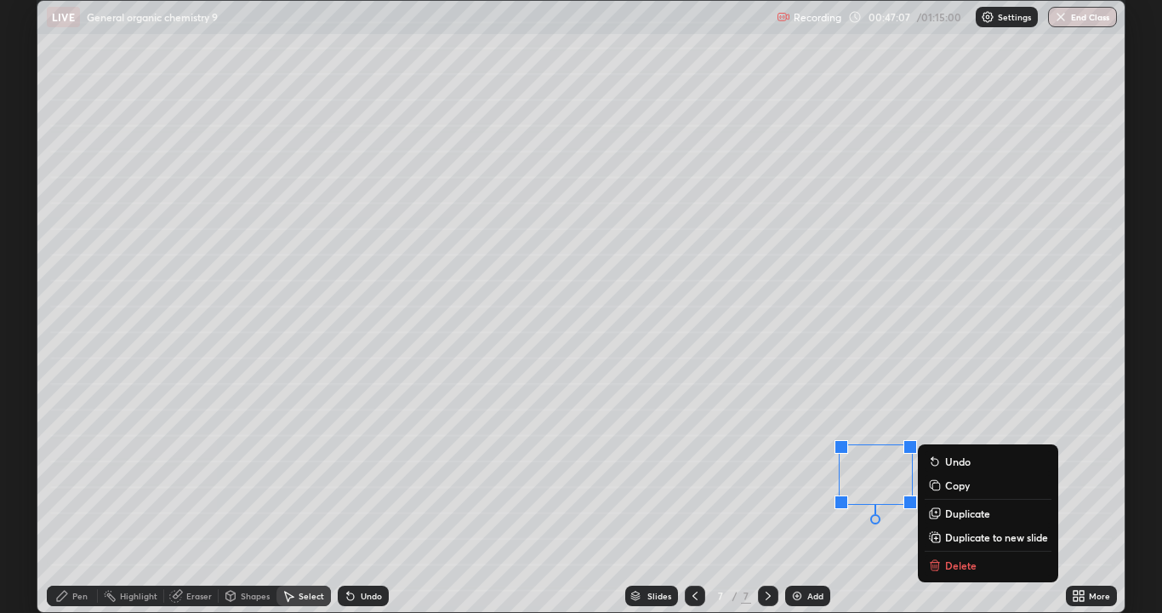
click at [955, 497] on p "Duplicate" at bounding box center [967, 513] width 45 height 14
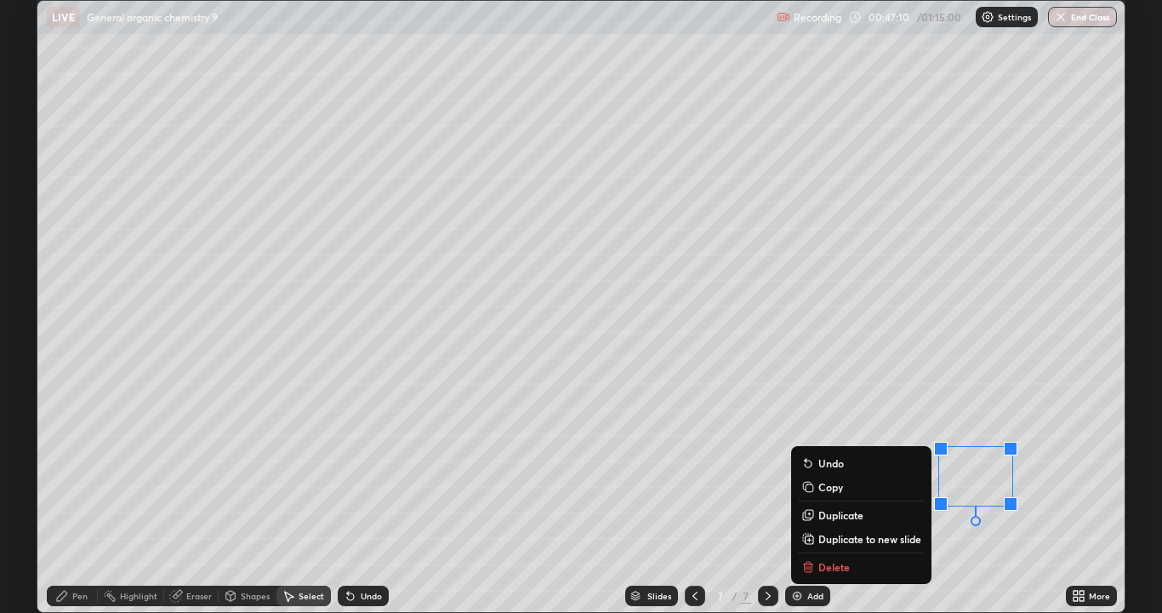
click at [1057, 413] on div "0 ° Undo Copy Duplicate Duplicate to new slide Delete" at bounding box center [580, 306] width 1087 height 611
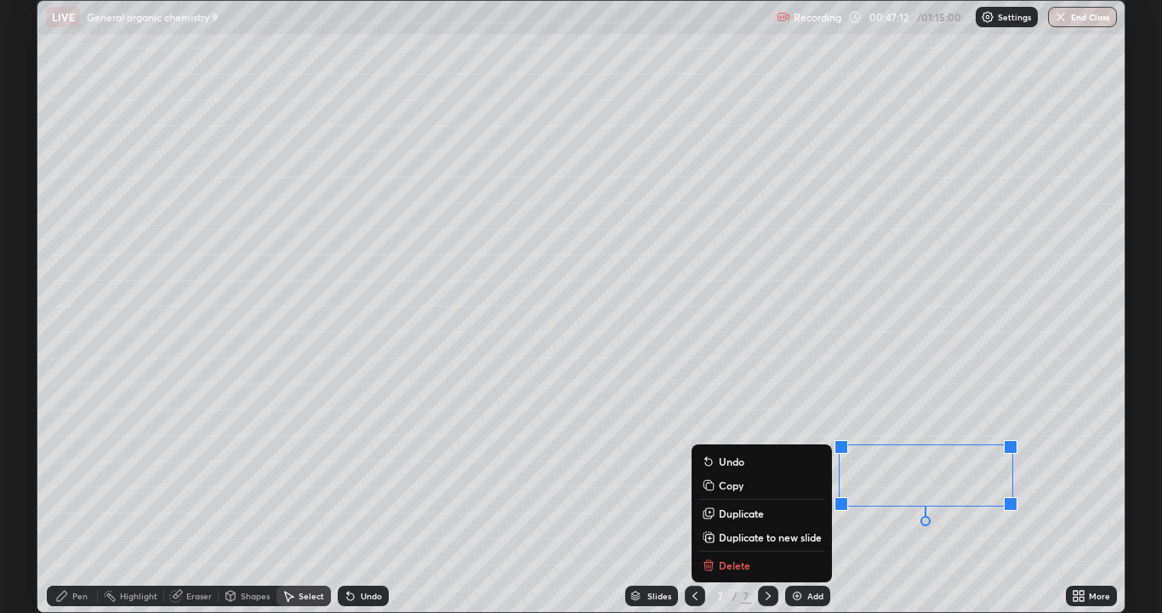
click at [749, 497] on p "Duplicate" at bounding box center [741, 513] width 45 height 14
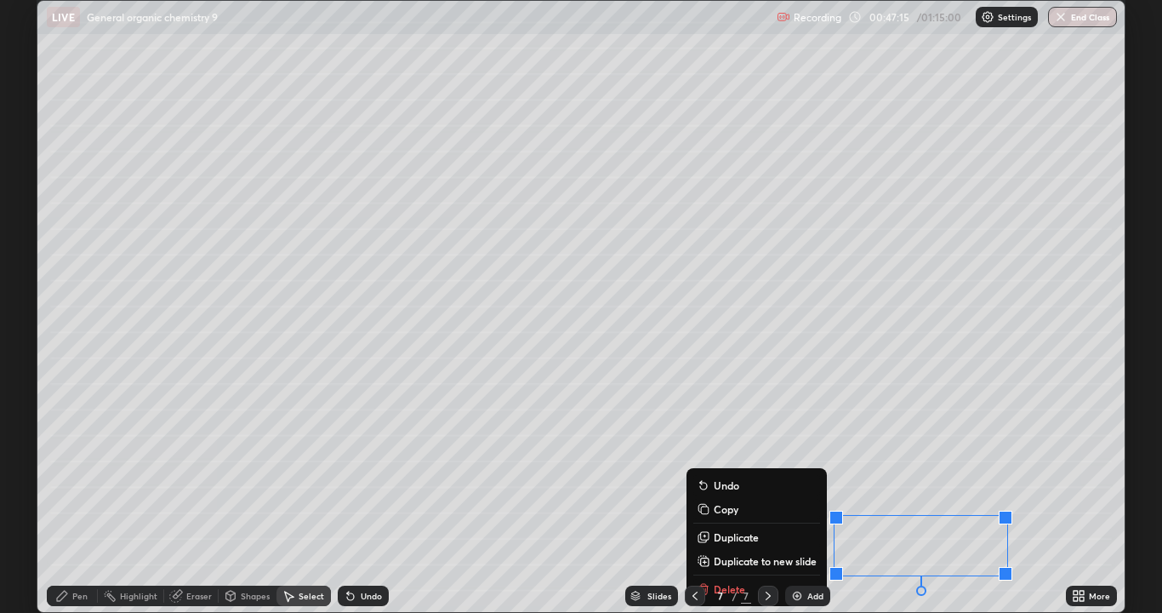
click at [77, 497] on div "Pen" at bounding box center [79, 595] width 15 height 9
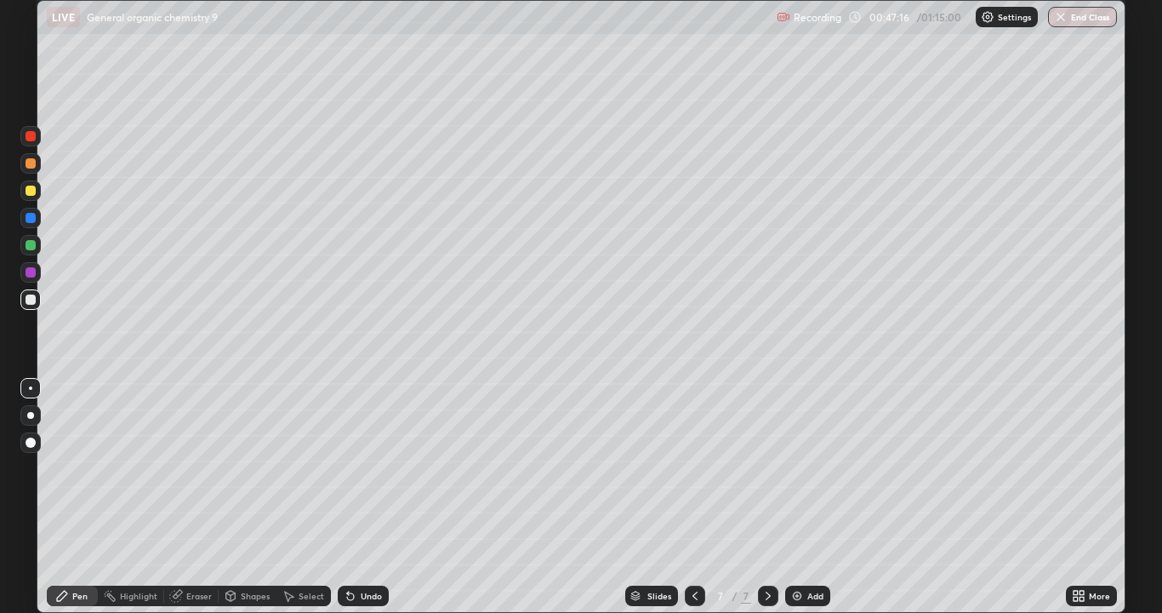
click at [30, 272] on div at bounding box center [31, 272] width 10 height 10
click at [29, 247] on div at bounding box center [31, 245] width 10 height 10
click at [300, 497] on div "Select" at bounding box center [312, 595] width 26 height 9
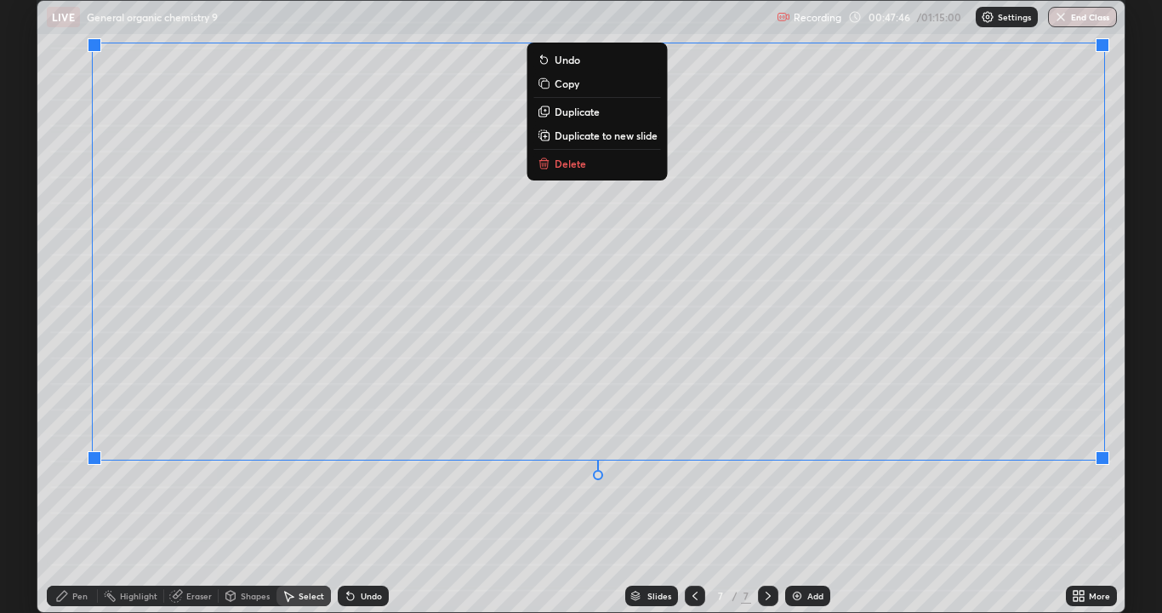
click at [1038, 497] on div "0 ° Undo Copy Duplicate Duplicate to new slide Delete" at bounding box center [580, 306] width 1087 height 611
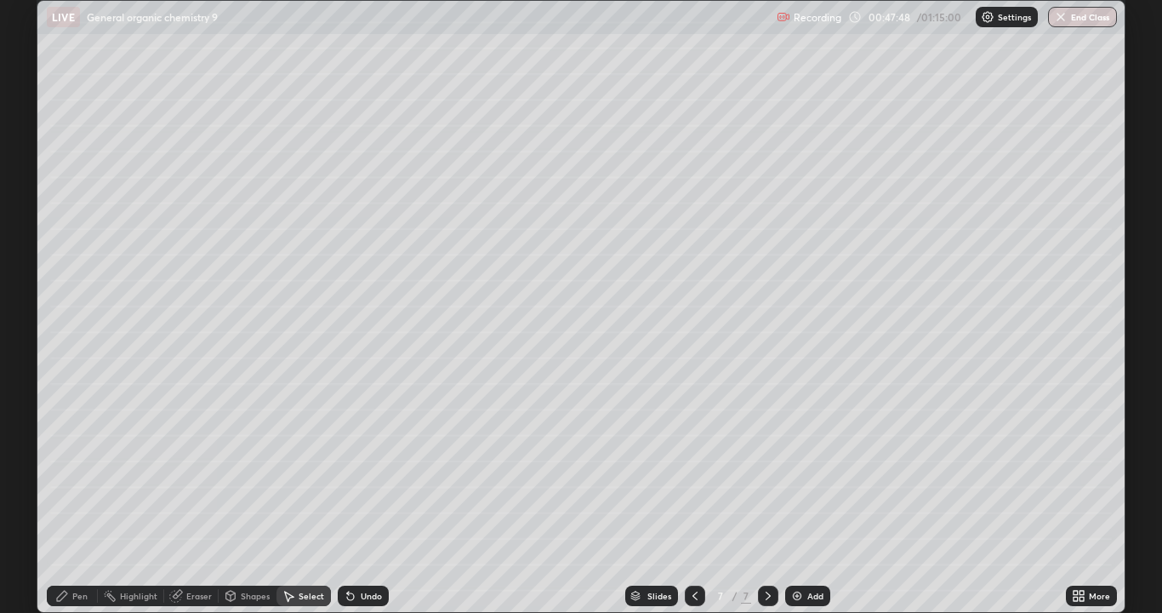
click at [67, 497] on icon at bounding box center [62, 596] width 14 height 14
click at [362, 497] on div "Undo" at bounding box center [371, 595] width 21 height 9
click at [313, 497] on div "Select" at bounding box center [312, 595] width 26 height 9
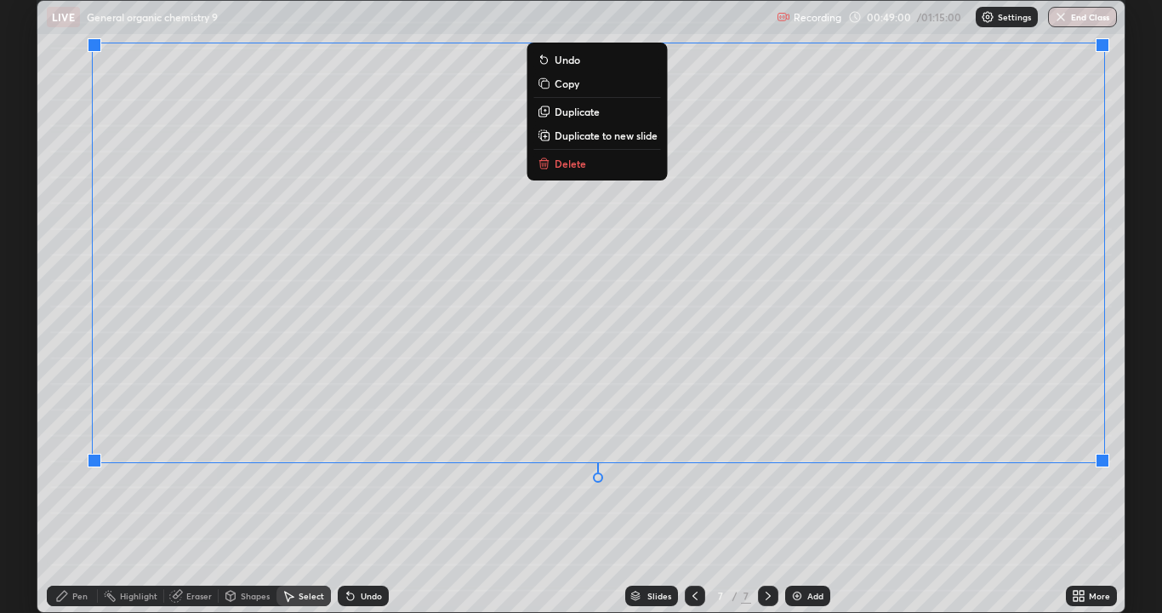
click at [1053, 497] on div "0 ° Undo Copy Duplicate Duplicate to new slide Delete" at bounding box center [580, 306] width 1087 height 611
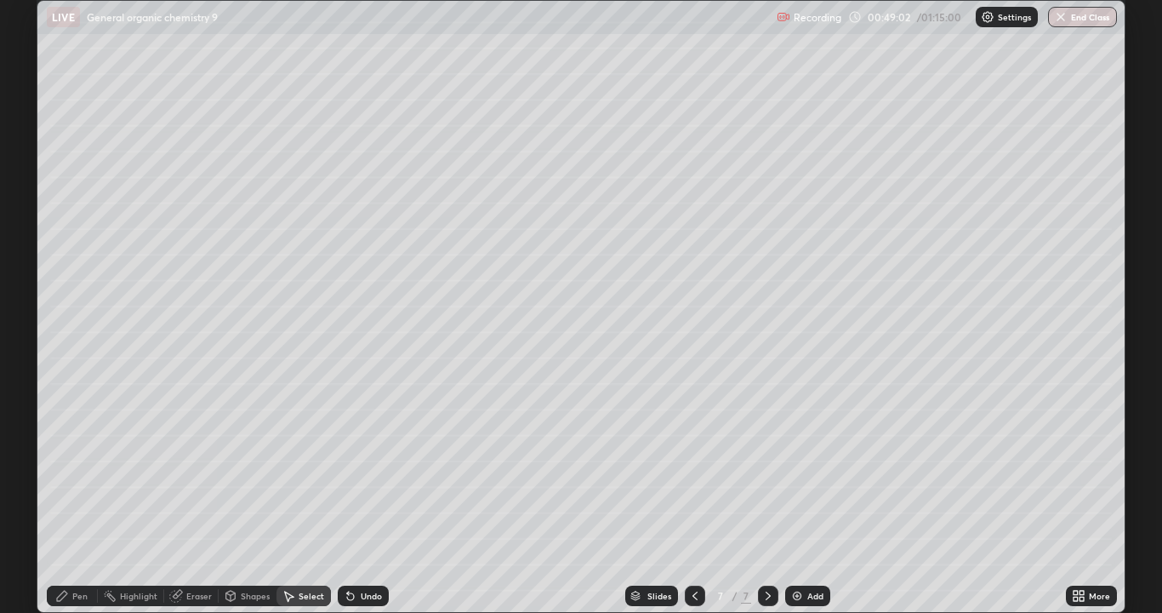
click at [67, 497] on icon at bounding box center [62, 596] width 14 height 14
click at [1092, 497] on div "More" at bounding box center [1099, 595] width 21 height 9
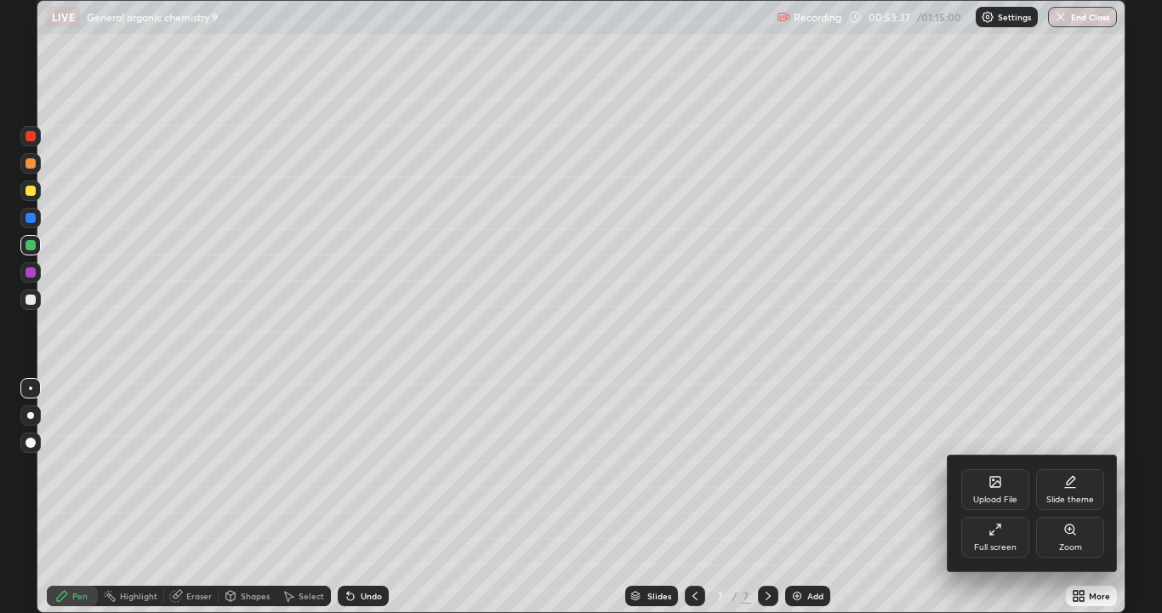
click at [1078, 497] on div "Zoom" at bounding box center [1070, 536] width 68 height 41
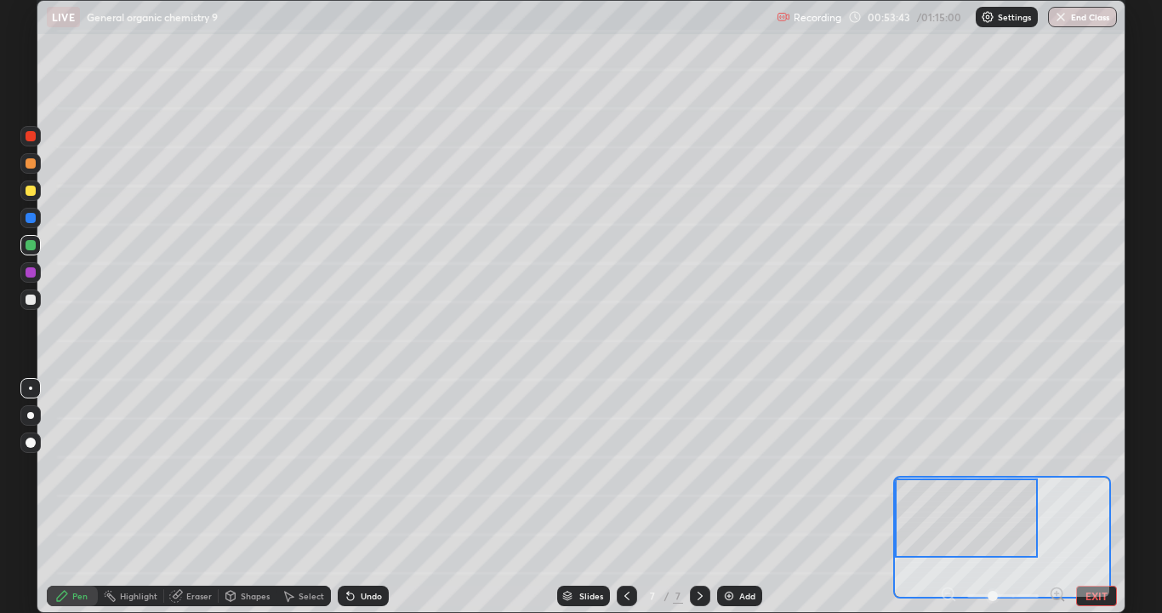
click at [34, 194] on div at bounding box center [31, 190] width 10 height 10
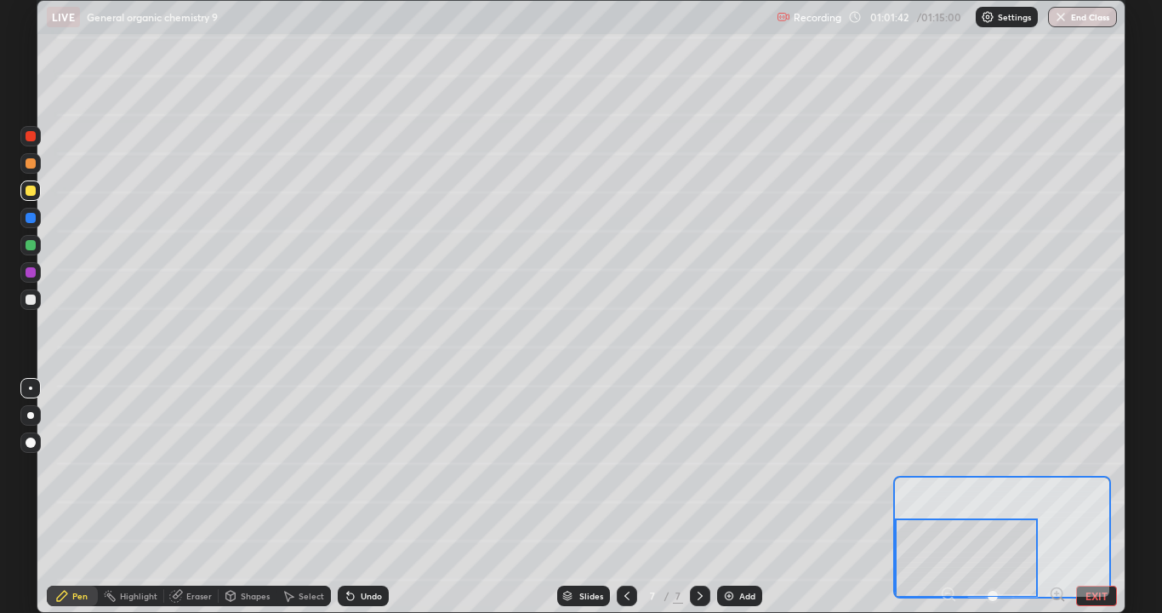
click at [1057, 497] on icon at bounding box center [1057, 593] width 4 height 0
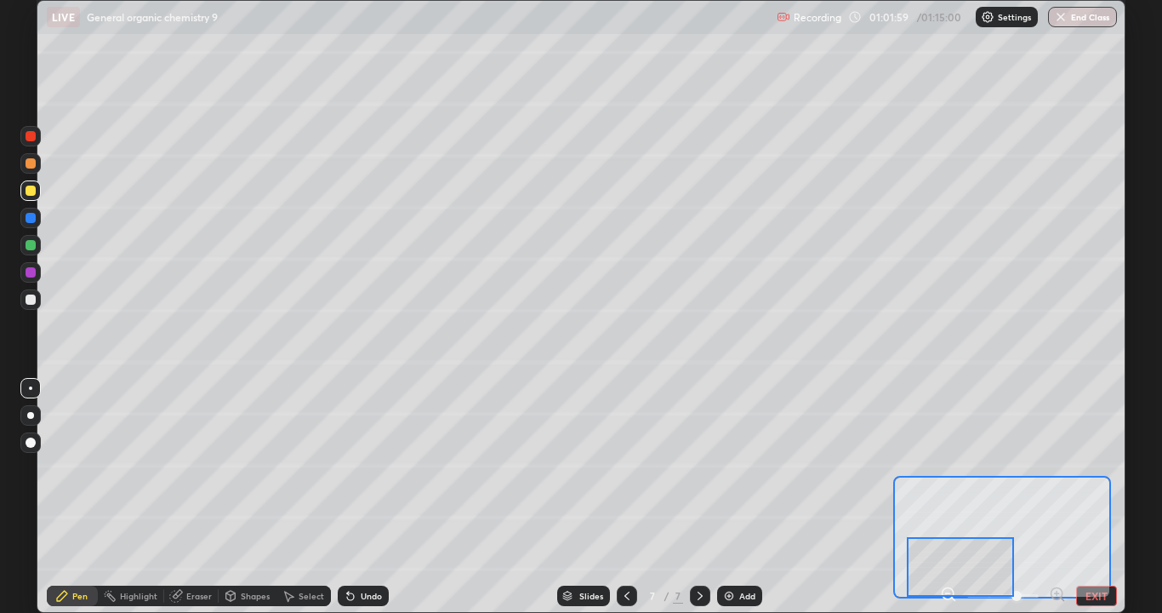
click at [31, 245] on div at bounding box center [31, 245] width 10 height 10
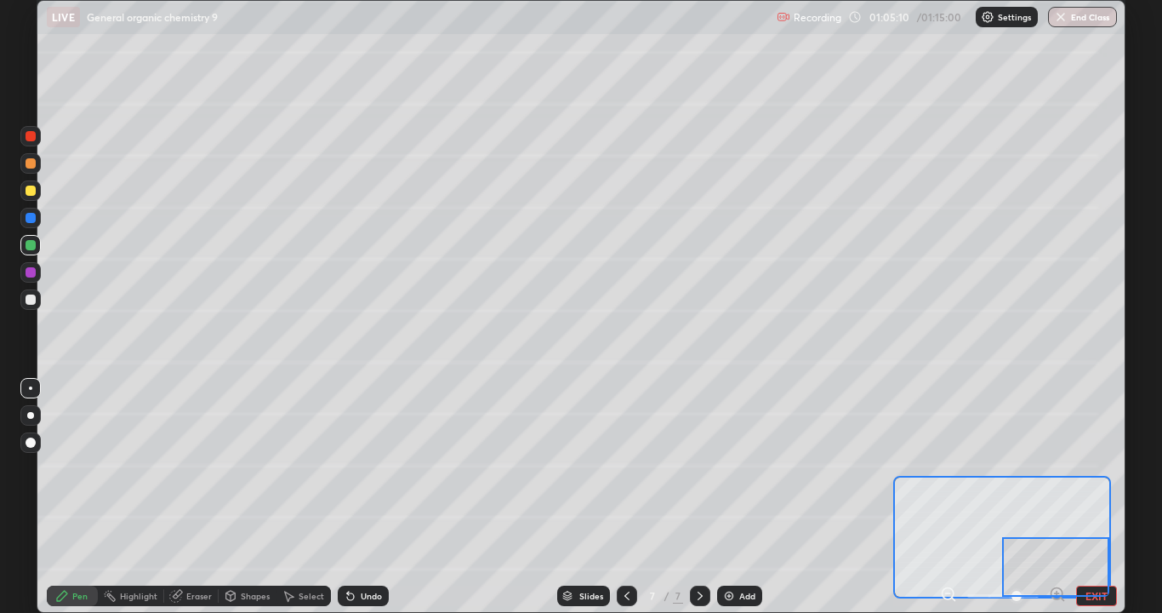
click at [31, 188] on div at bounding box center [31, 190] width 10 height 10
click at [1105, 497] on button "EXIT" at bounding box center [1096, 595] width 41 height 20
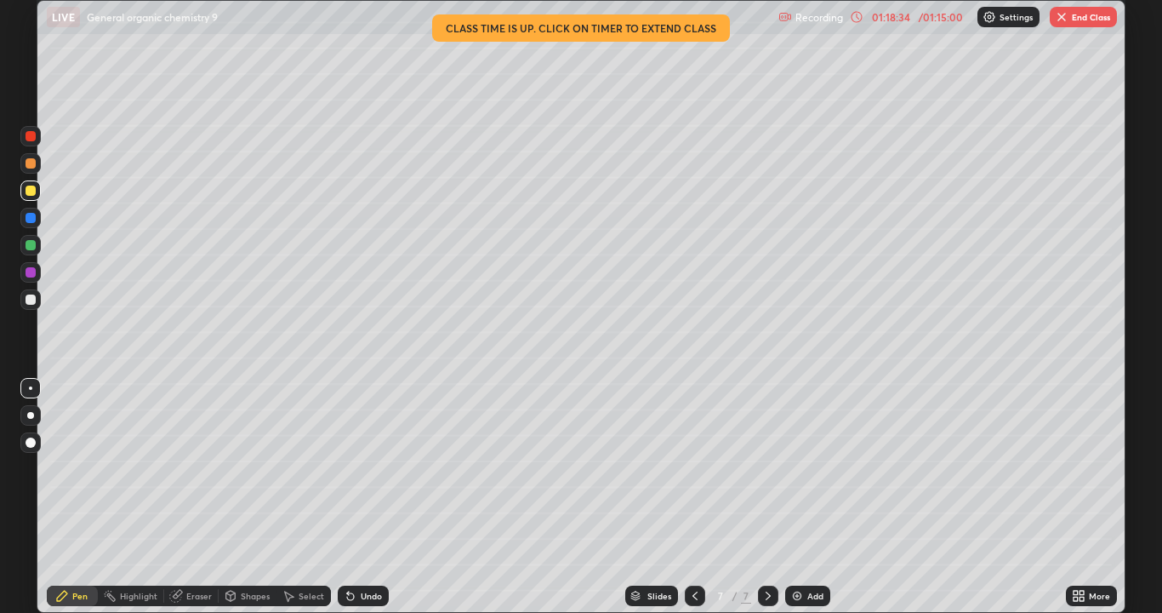
click at [1080, 14] on button "End Class" at bounding box center [1083, 17] width 67 height 20
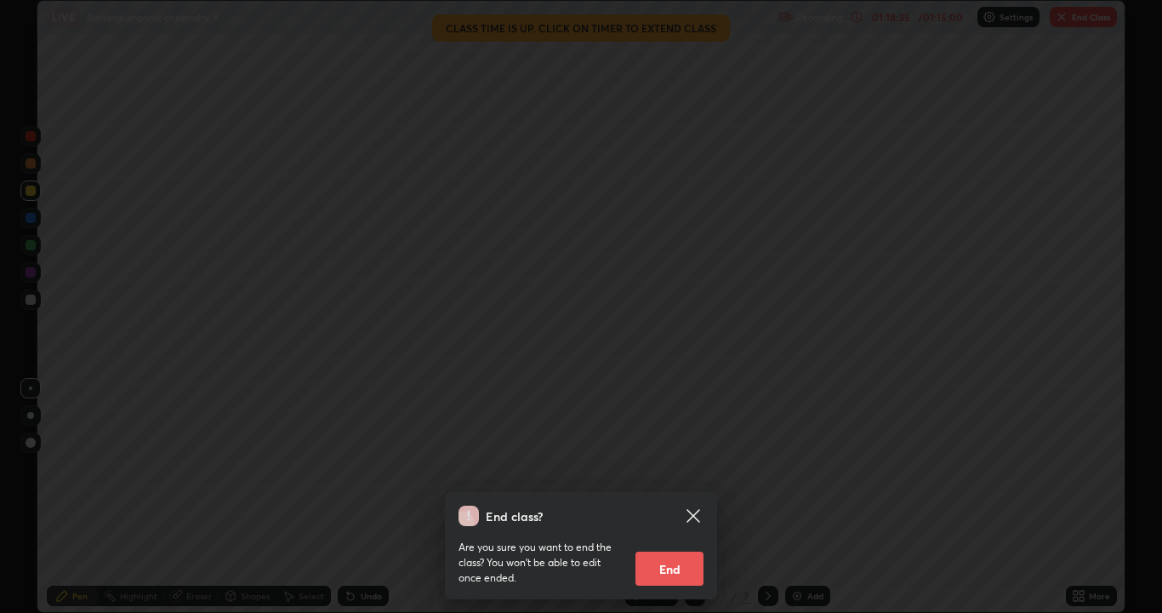
click at [685, 497] on button "End" at bounding box center [670, 568] width 68 height 34
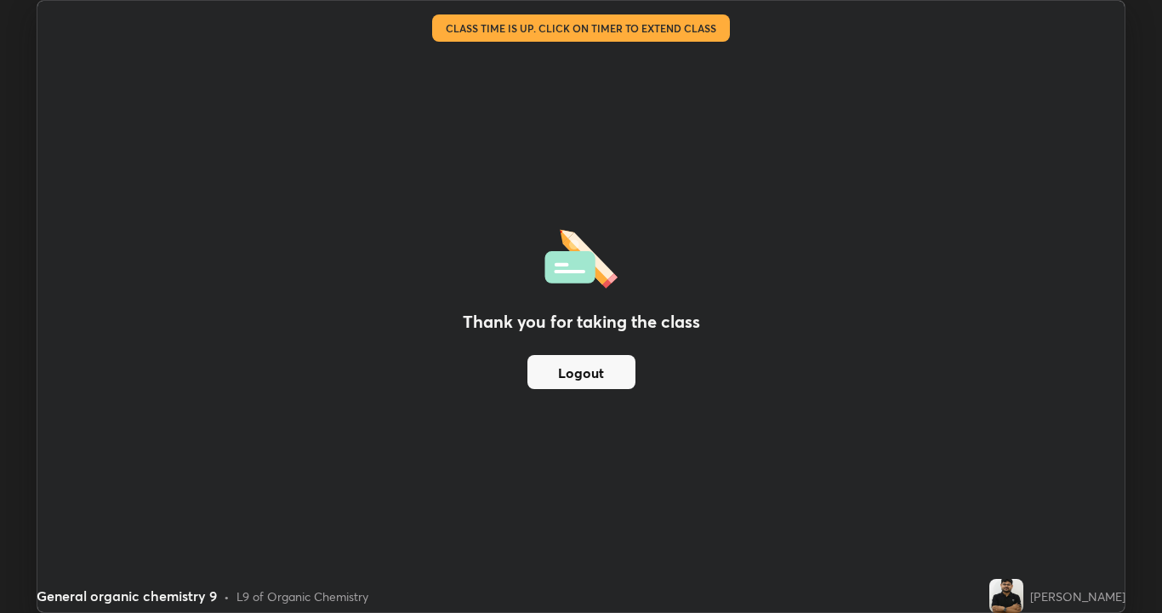
click at [562, 371] on button "Logout" at bounding box center [581, 372] width 108 height 34
